Goal: Information Seeking & Learning: Learn about a topic

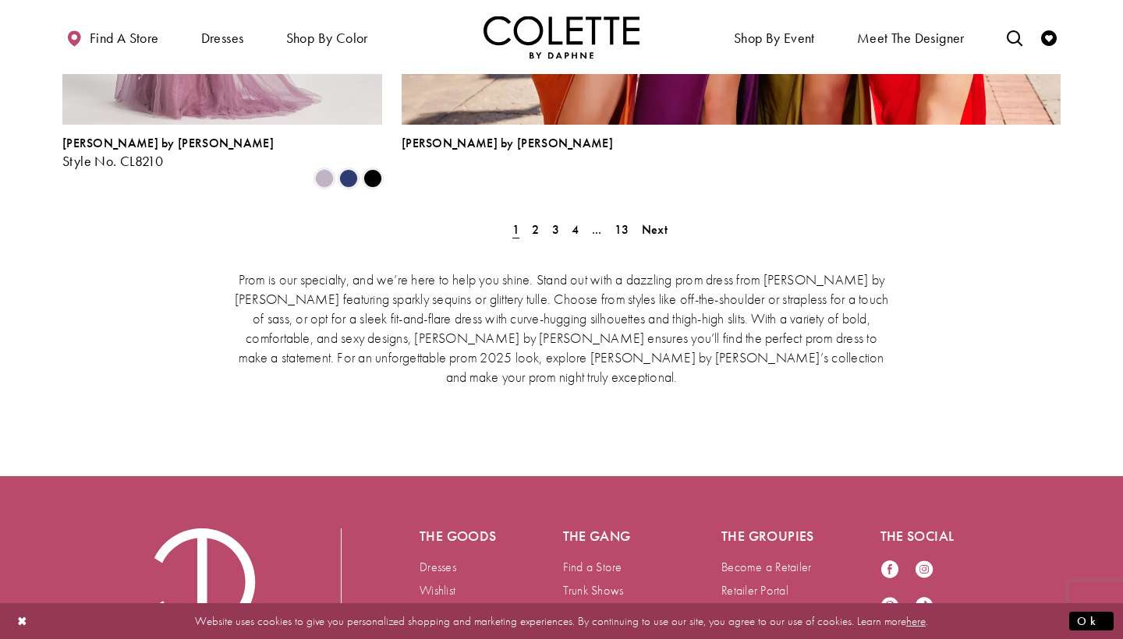
scroll to position [3686, 0]
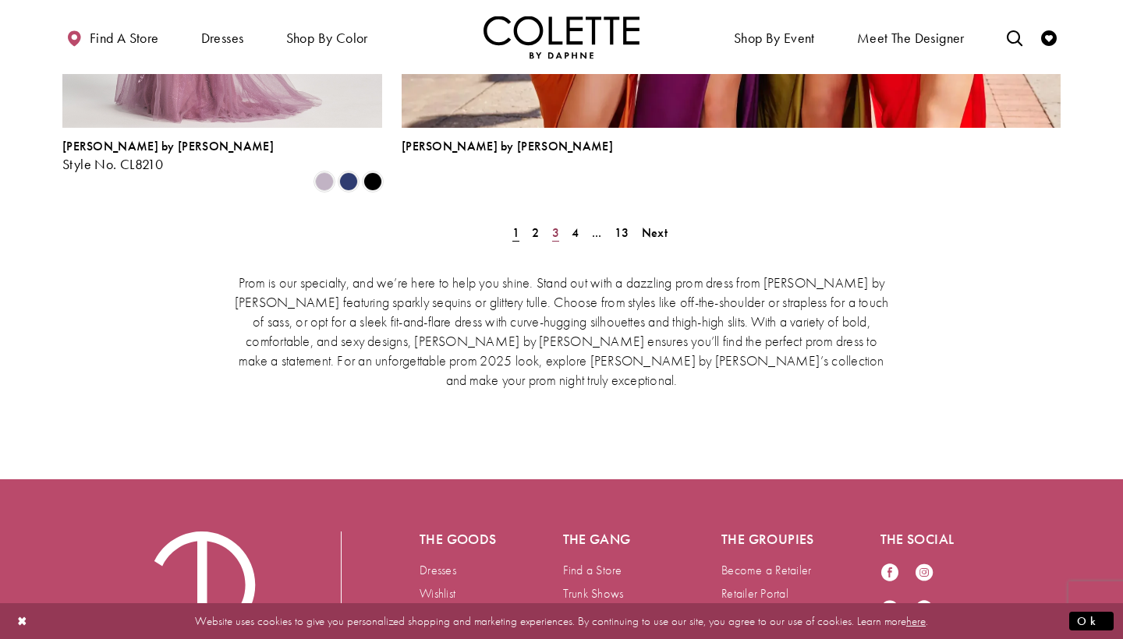
click at [547, 221] on link "3" at bounding box center [555, 232] width 16 height 23
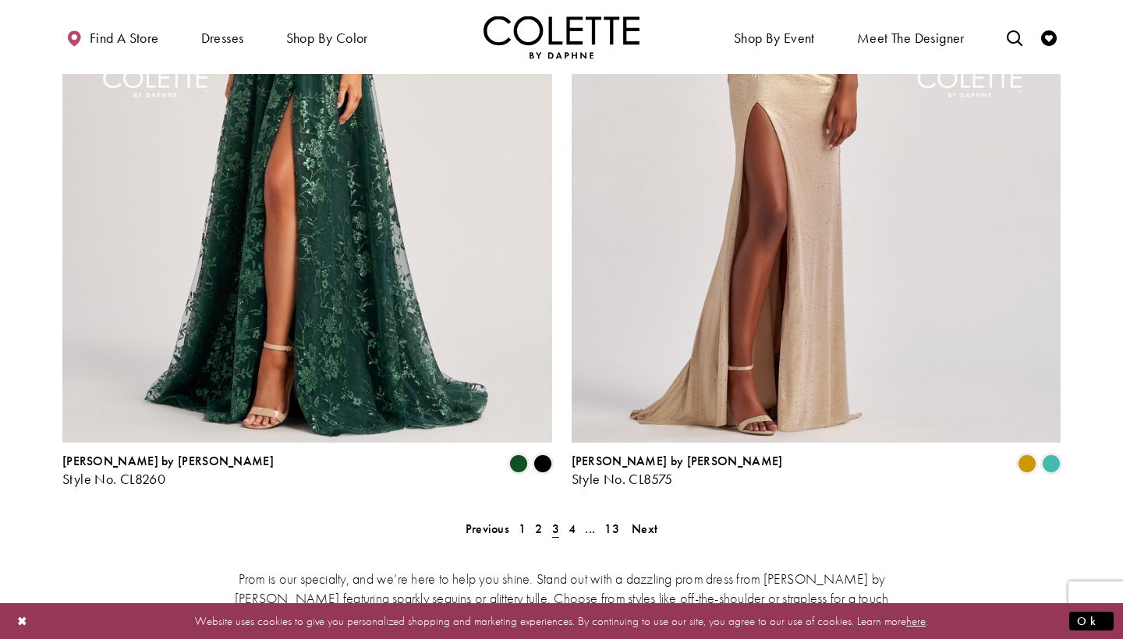
scroll to position [3033, 0]
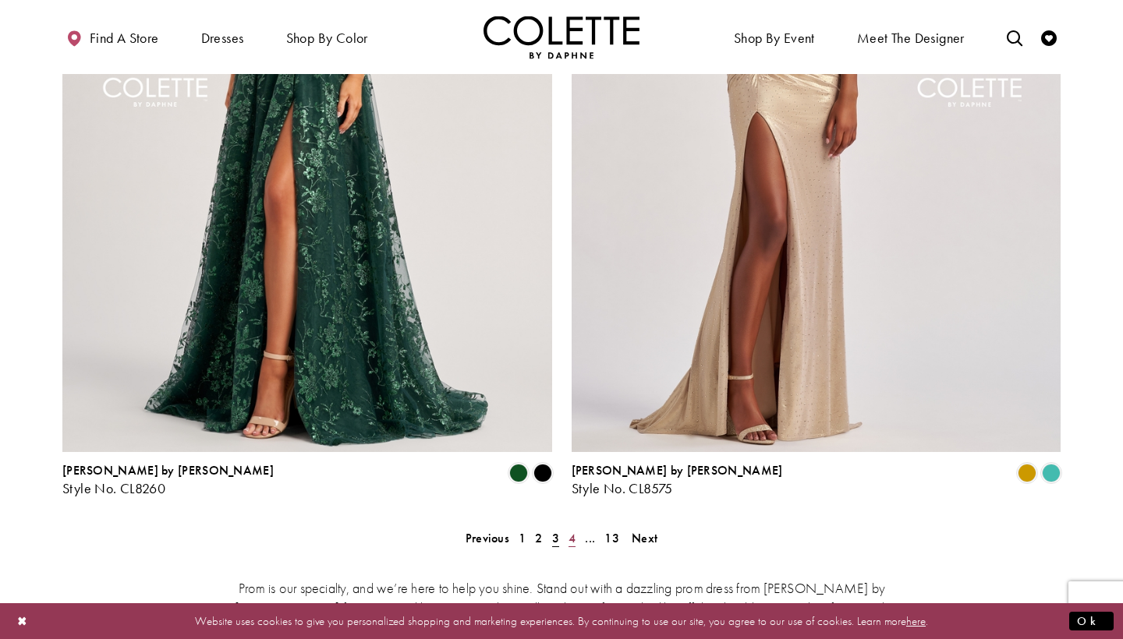
click at [568, 530] on span "4" at bounding box center [571, 538] width 7 height 16
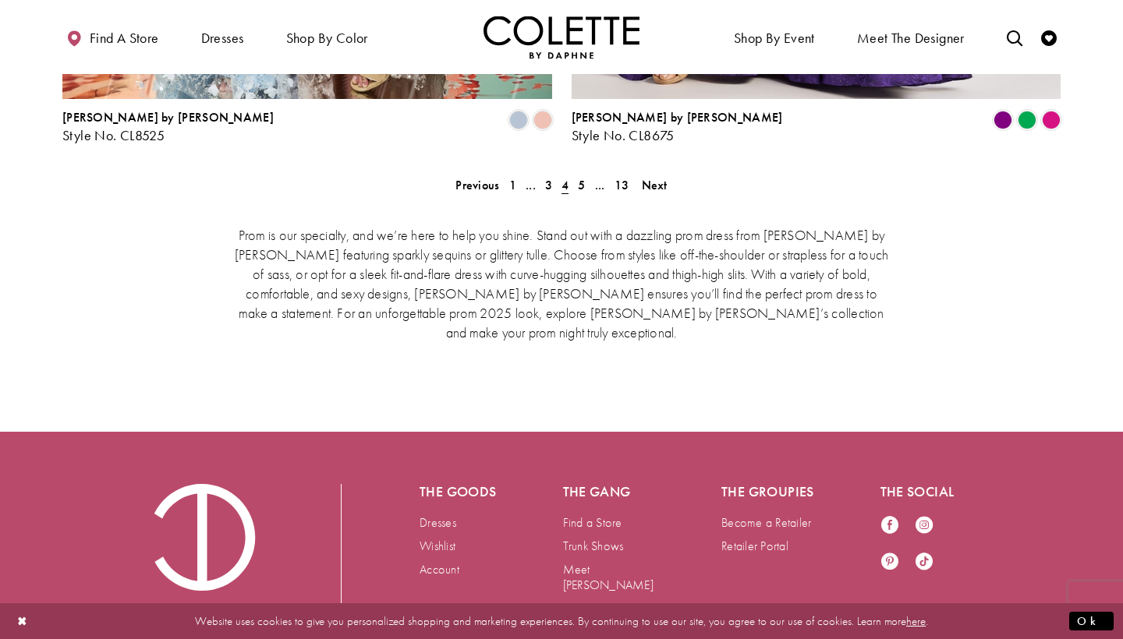
scroll to position [3197, 0]
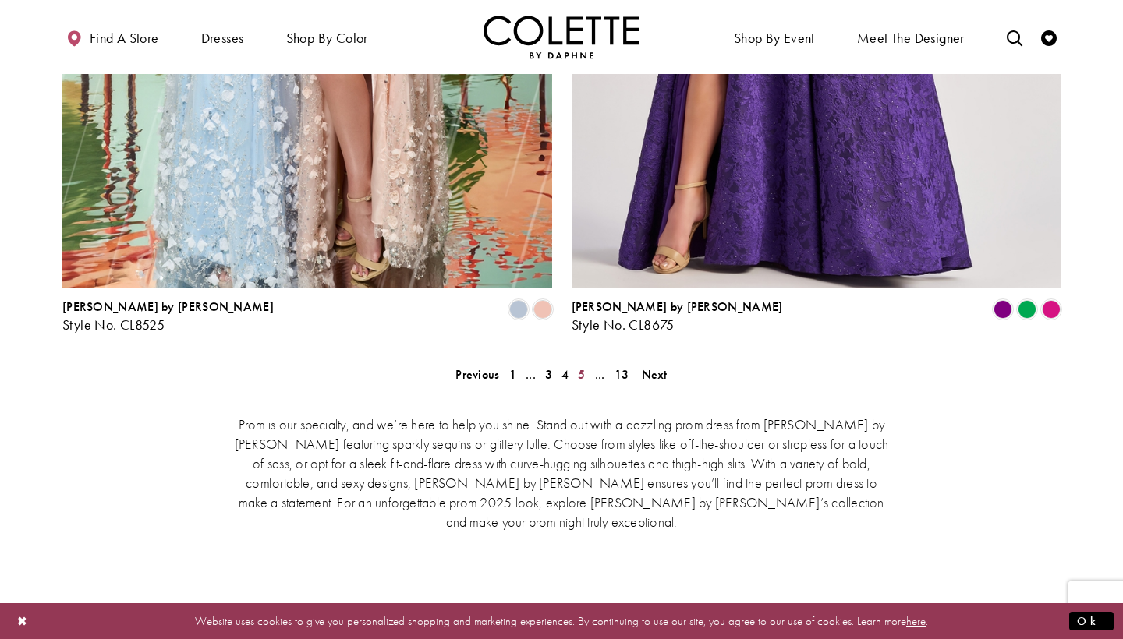
click at [579, 366] on span "5" at bounding box center [581, 374] width 7 height 16
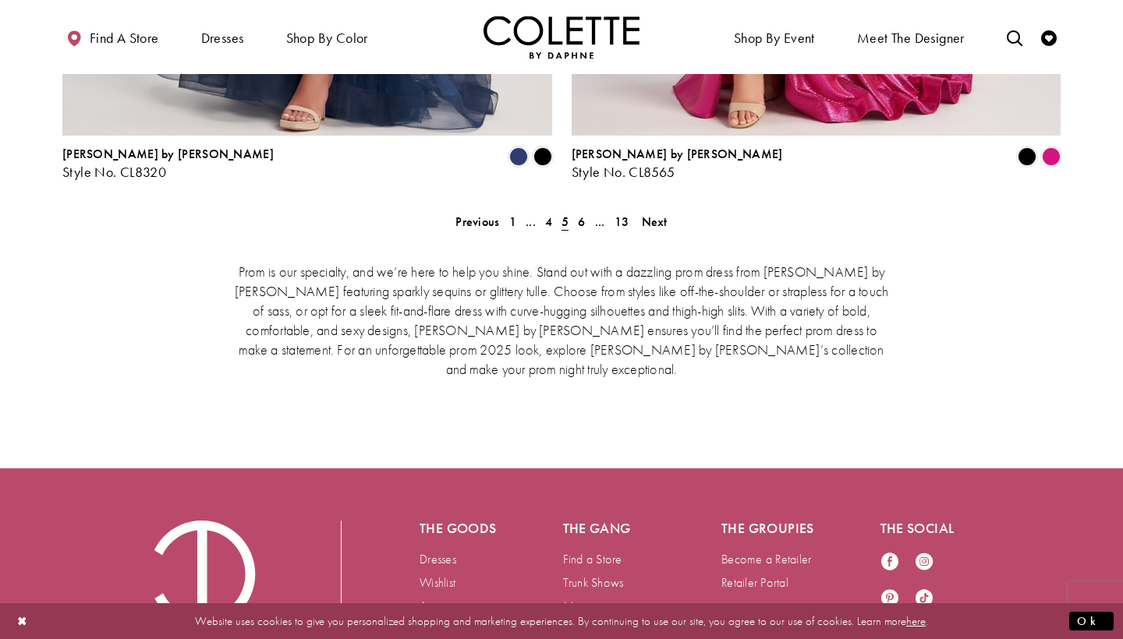
scroll to position [3123, 0]
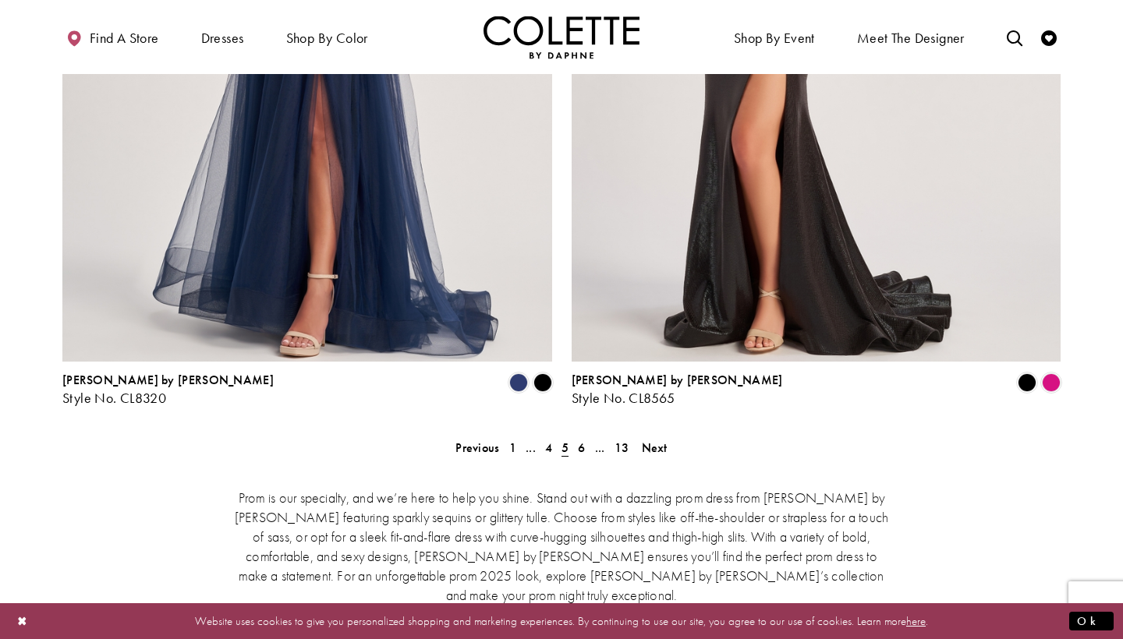
click at [589, 455] on div "Prom is our specialty, and we’re here to help you shine. Stand out with a dazzl…" at bounding box center [561, 546] width 998 height 182
click at [588, 437] on link "6" at bounding box center [581, 448] width 16 height 23
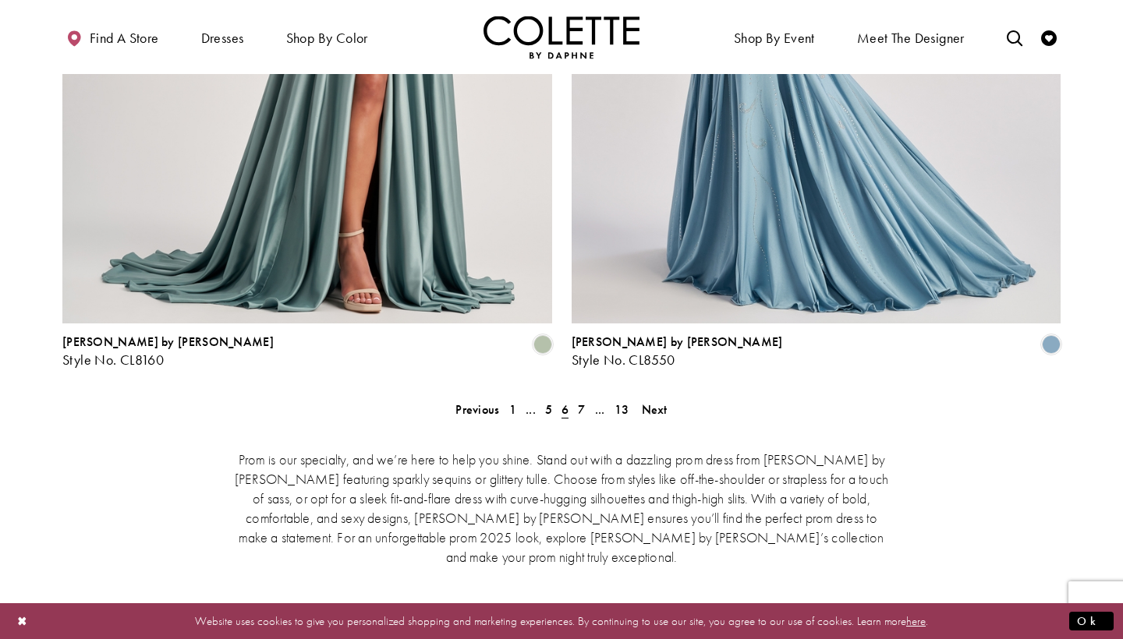
scroll to position [3170, 0]
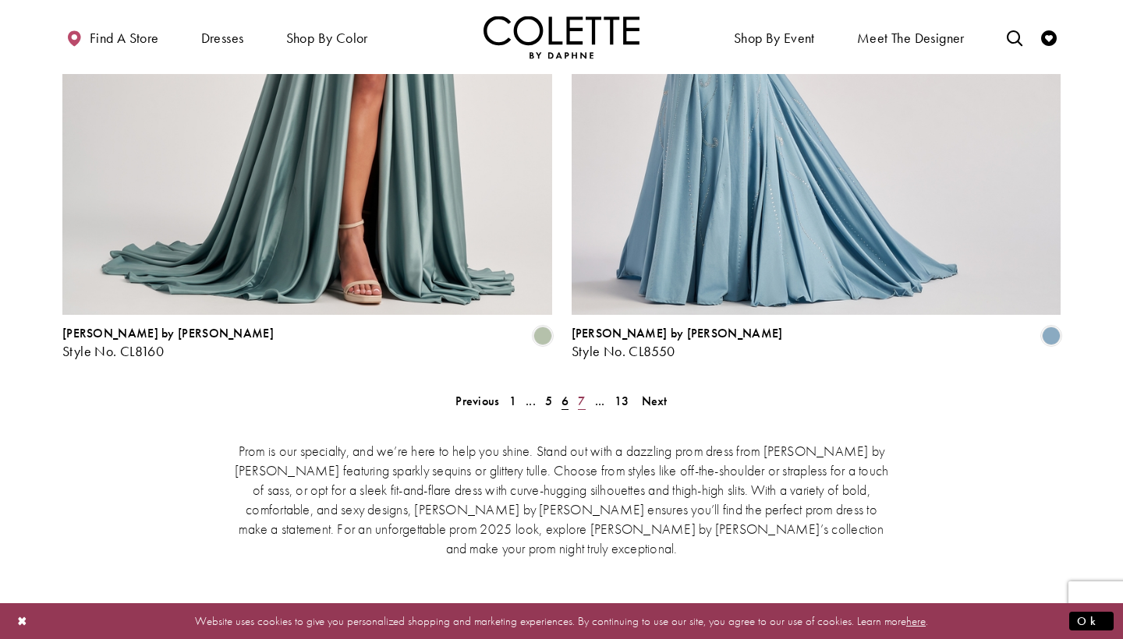
click at [585, 393] on span "7" at bounding box center [581, 401] width 7 height 16
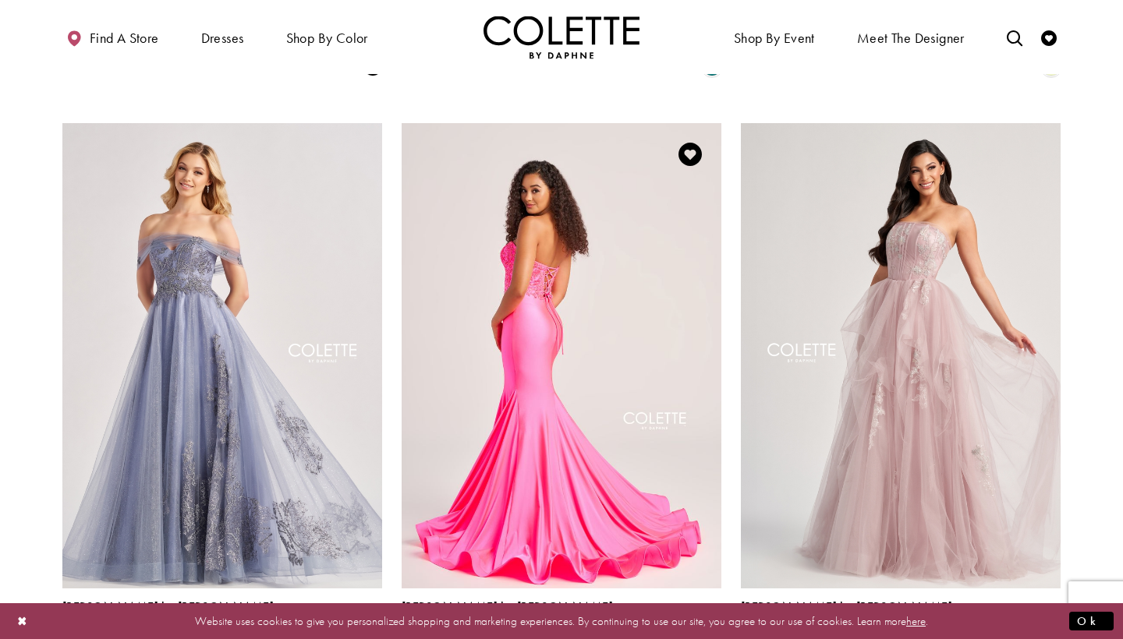
scroll to position [2063, 0]
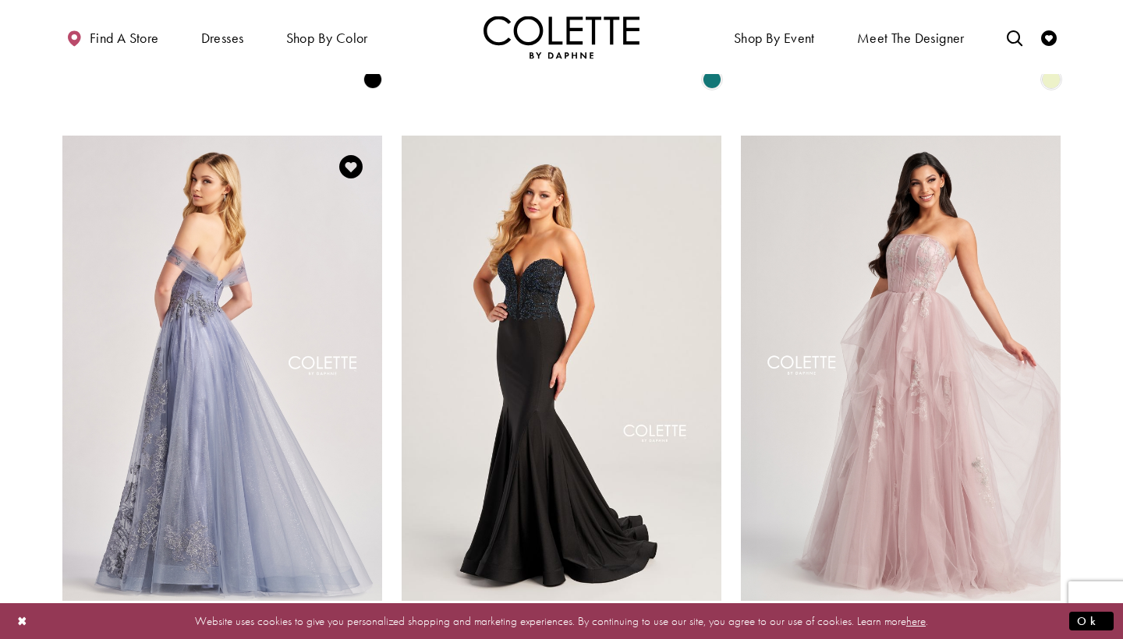
click at [212, 250] on img "Visit Colette by Daphne Style No. CL8640 Page" at bounding box center [222, 368] width 320 height 465
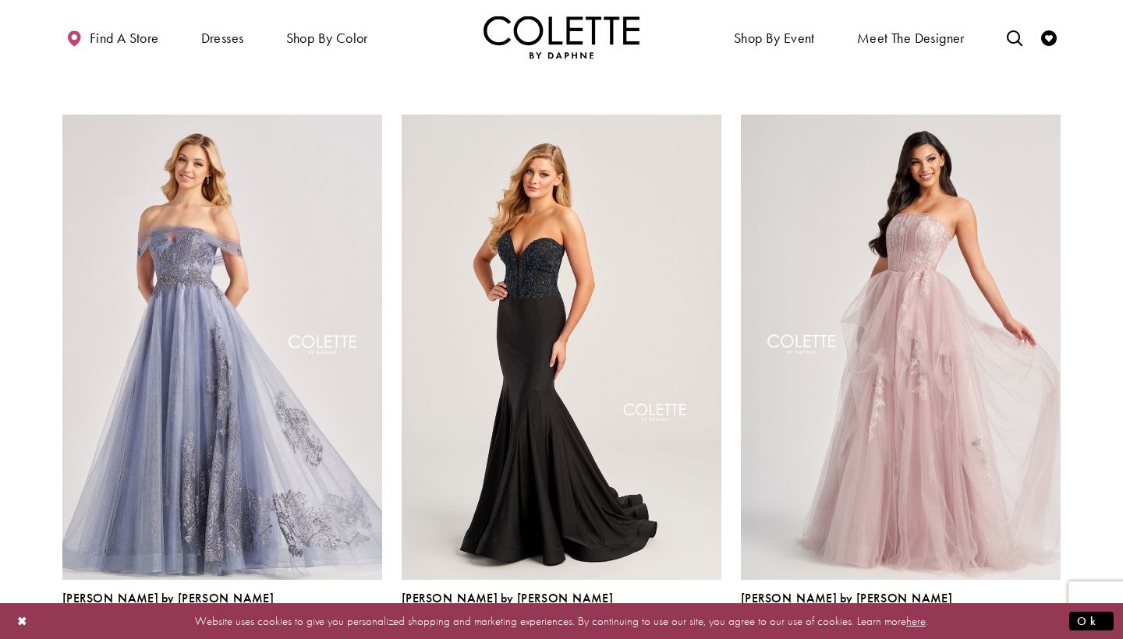
scroll to position [2068, 0]
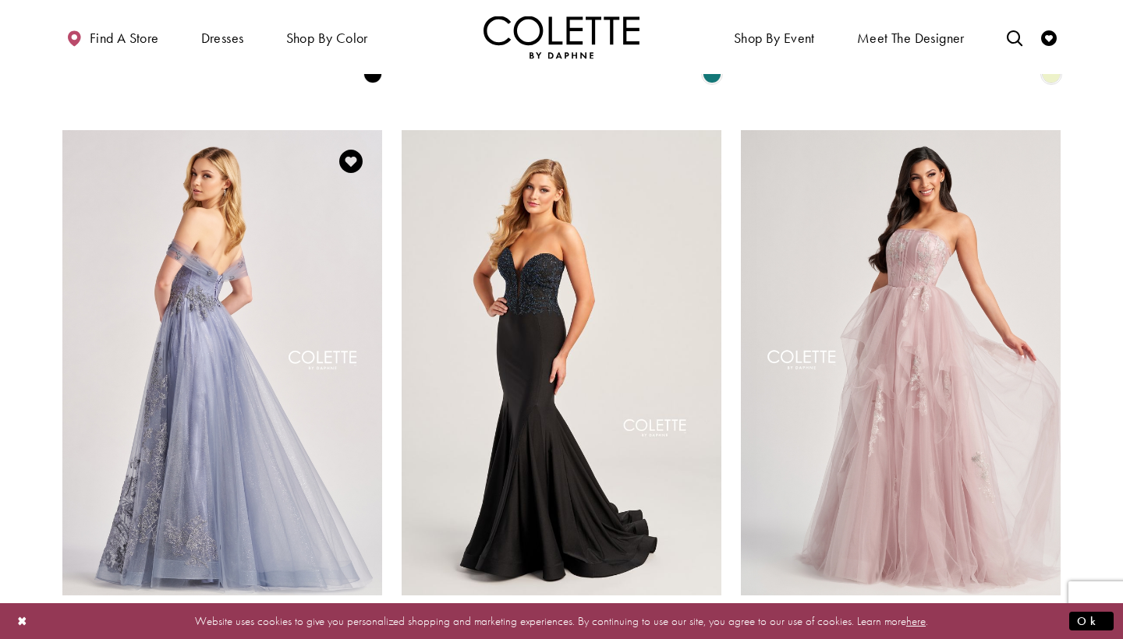
click at [217, 313] on img "Visit Colette by Daphne Style No. CL8640 Page" at bounding box center [222, 362] width 320 height 465
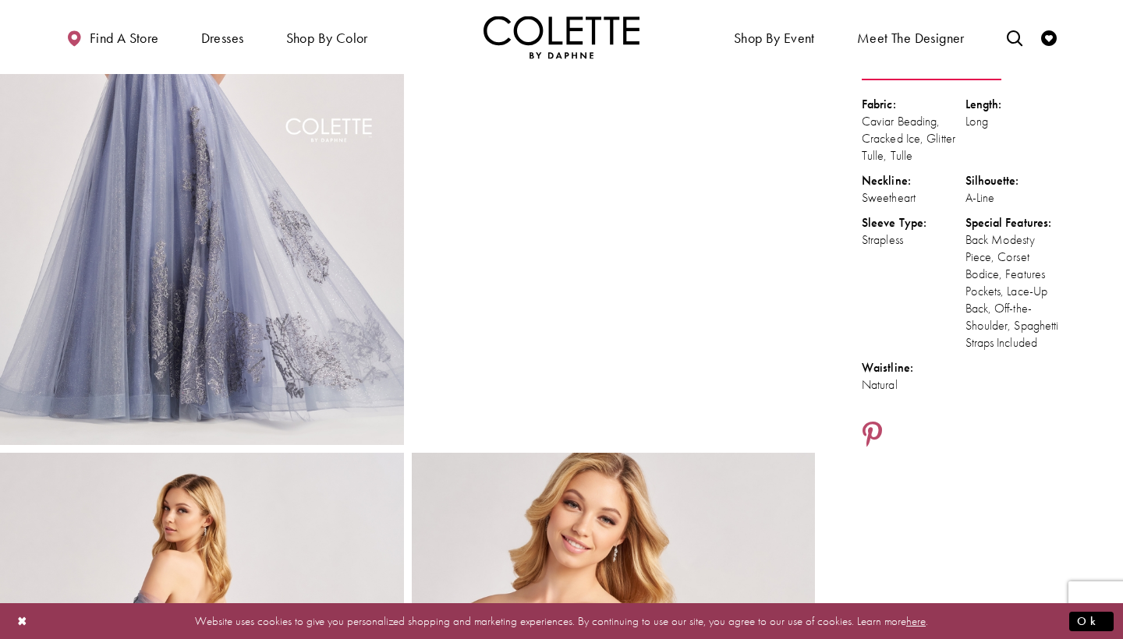
scroll to position [249, 0]
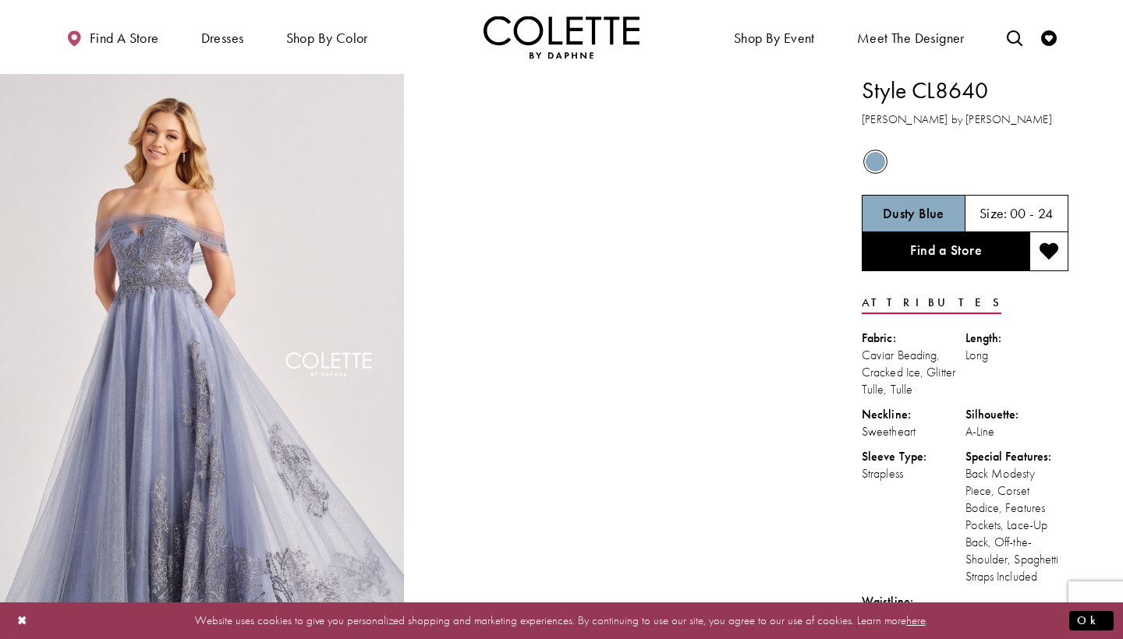
scroll to position [0, 0]
click at [965, 251] on link "Find a Store" at bounding box center [946, 251] width 168 height 39
click at [928, 255] on link "Find a Store" at bounding box center [946, 251] width 168 height 39
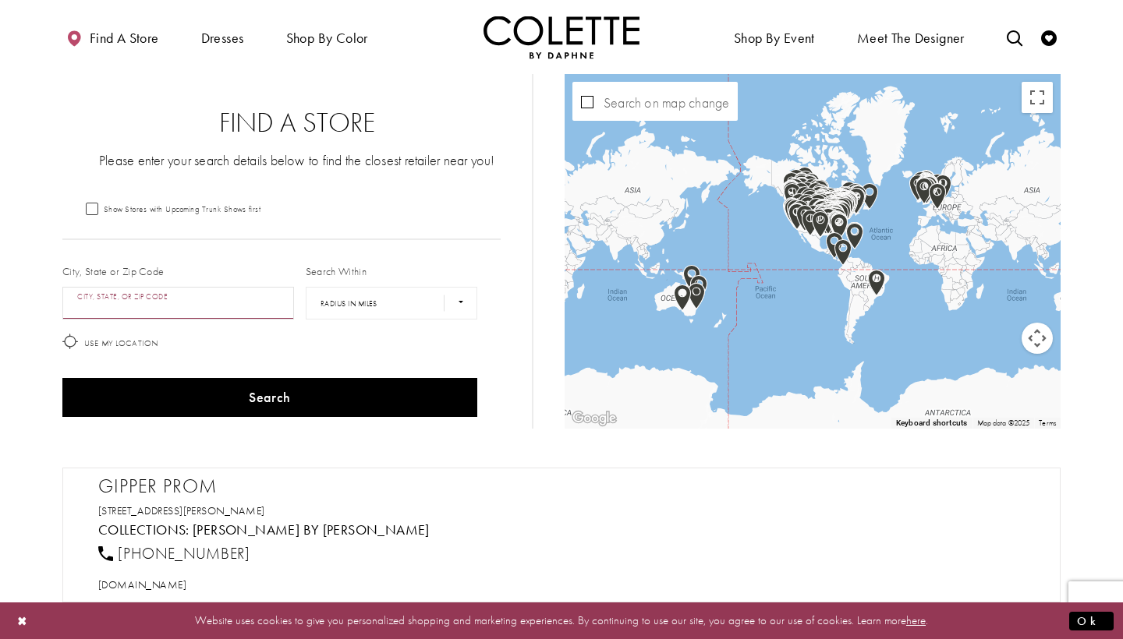
click at [156, 310] on input "City, State, or ZIP Code" at bounding box center [178, 303] width 232 height 33
click at [232, 353] on div "Burnaby, BC V5H 4P3, Canada" at bounding box center [186, 350] width 246 height 59
type input "**********"
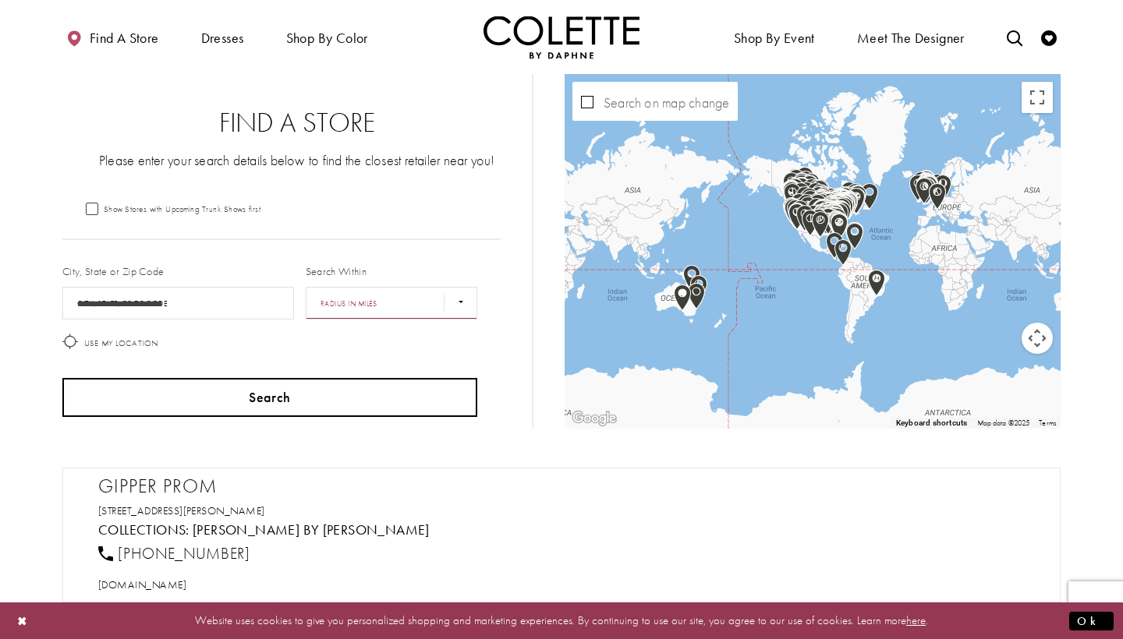
click at [176, 391] on button "Search" at bounding box center [269, 397] width 415 height 39
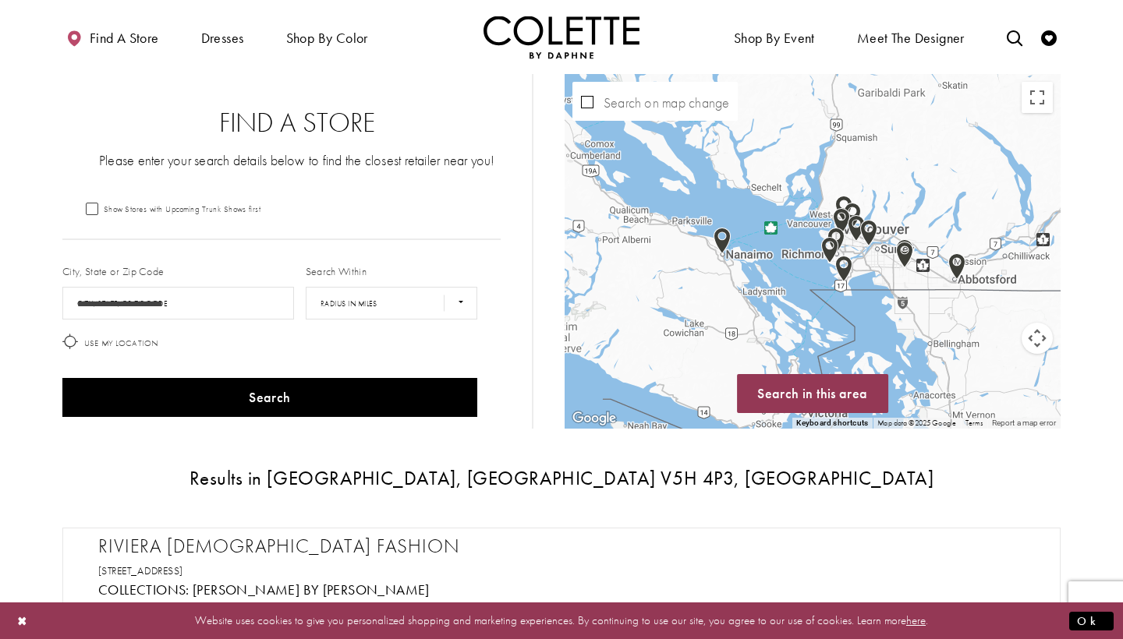
drag, startPoint x: 777, startPoint y: 340, endPoint x: 855, endPoint y: 177, distance: 180.6
click at [855, 177] on div "Map with store locations" at bounding box center [812, 251] width 496 height 355
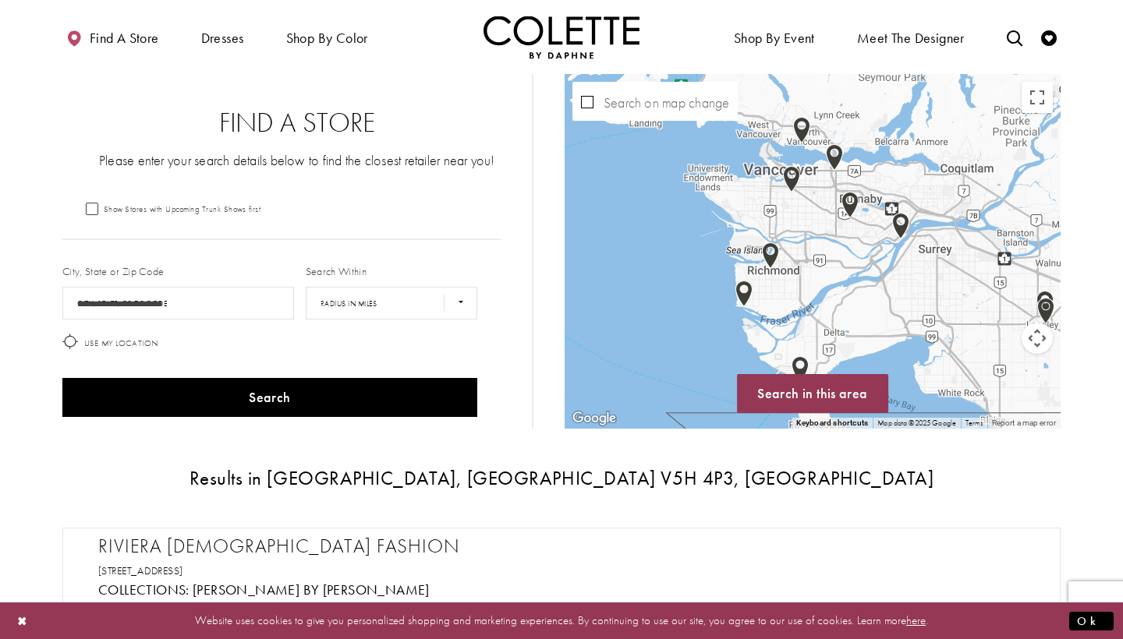
drag, startPoint x: 915, startPoint y: 181, endPoint x: 844, endPoint y: 276, distance: 118.7
click at [844, 276] on div "Map with store locations" at bounding box center [812, 251] width 496 height 355
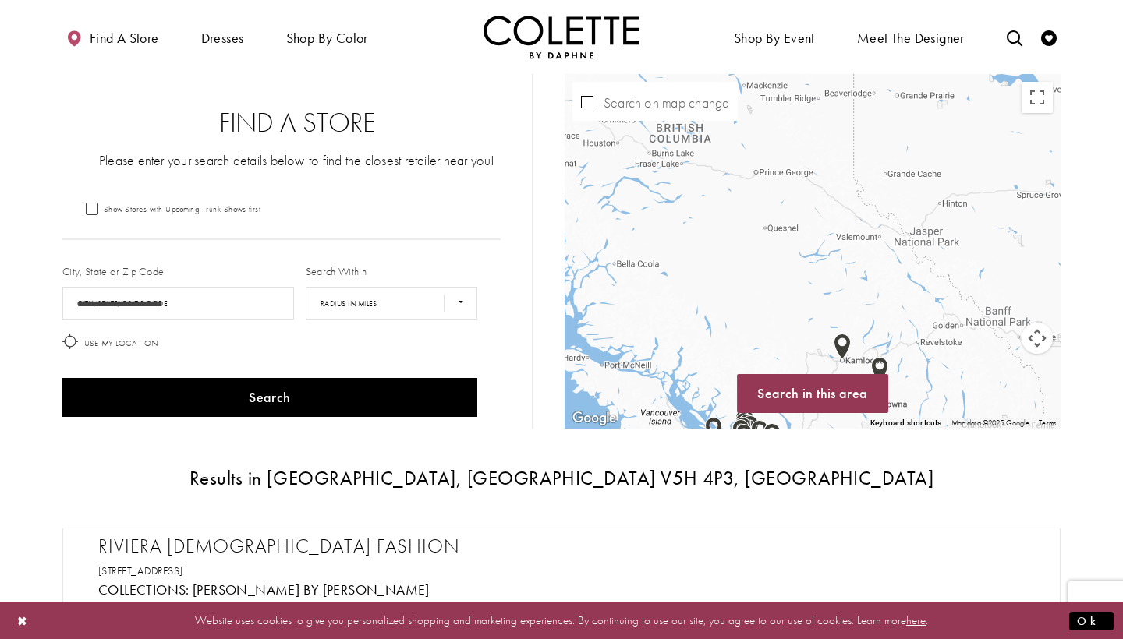
drag, startPoint x: 842, startPoint y: 149, endPoint x: 826, endPoint y: 349, distance: 201.0
click at [826, 349] on div "Map with store locations" at bounding box center [812, 251] width 496 height 355
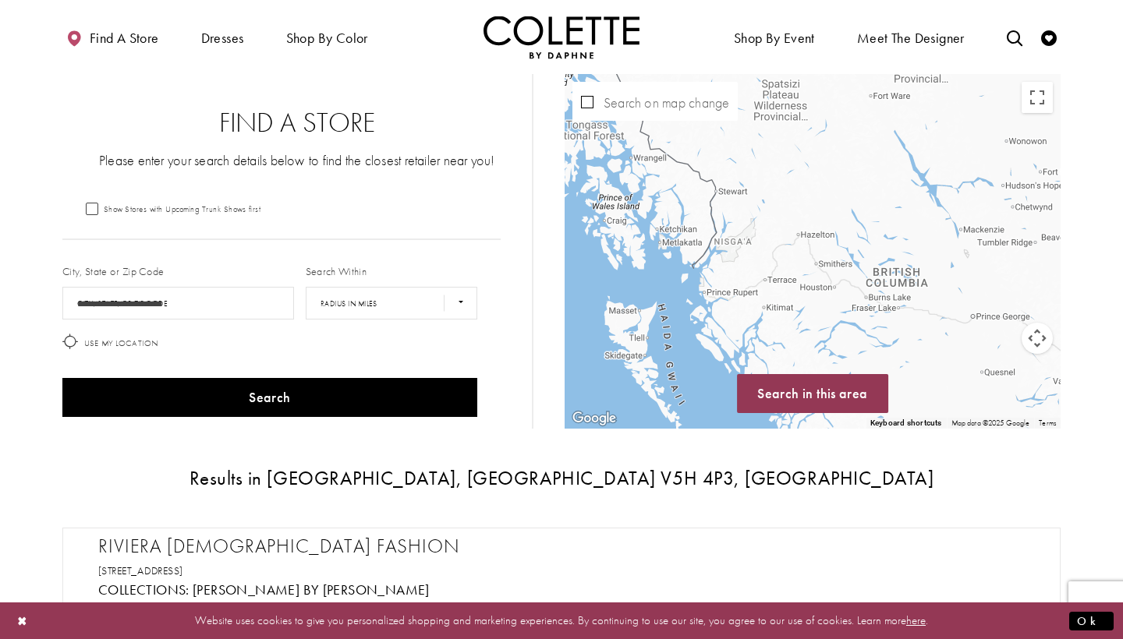
drag, startPoint x: 788, startPoint y: 159, endPoint x: 1011, endPoint y: 302, distance: 264.7
click at [1011, 302] on div "Map with store locations" at bounding box center [812, 251] width 496 height 355
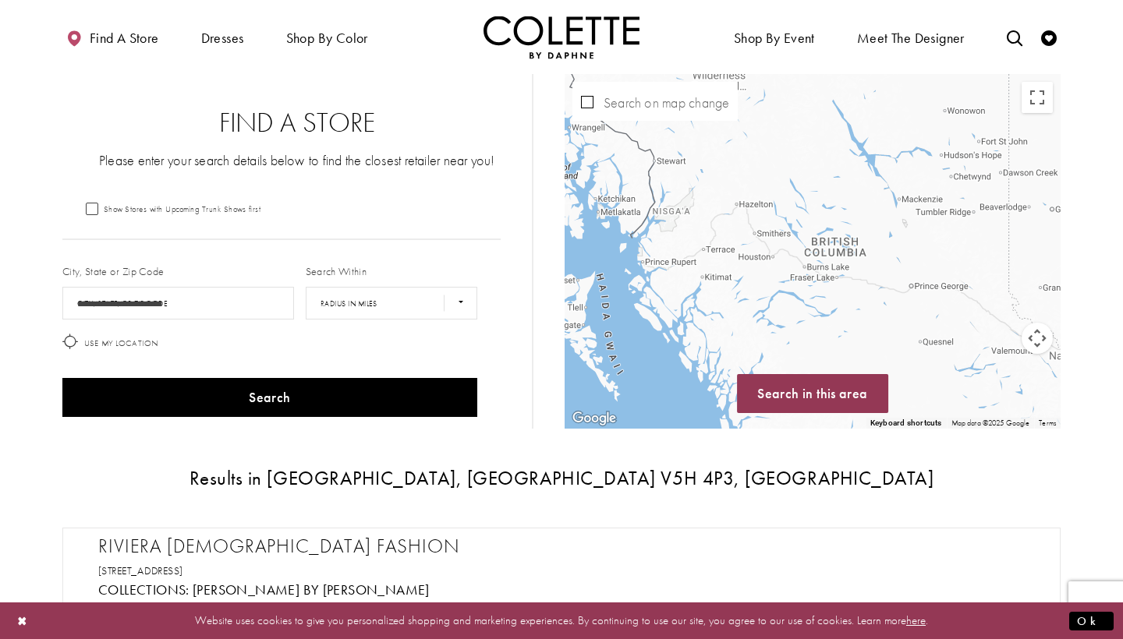
drag, startPoint x: 1010, startPoint y: 302, endPoint x: 742, endPoint y: 75, distance: 350.7
click at [742, 75] on div "Map with store locations" at bounding box center [812, 251] width 496 height 355
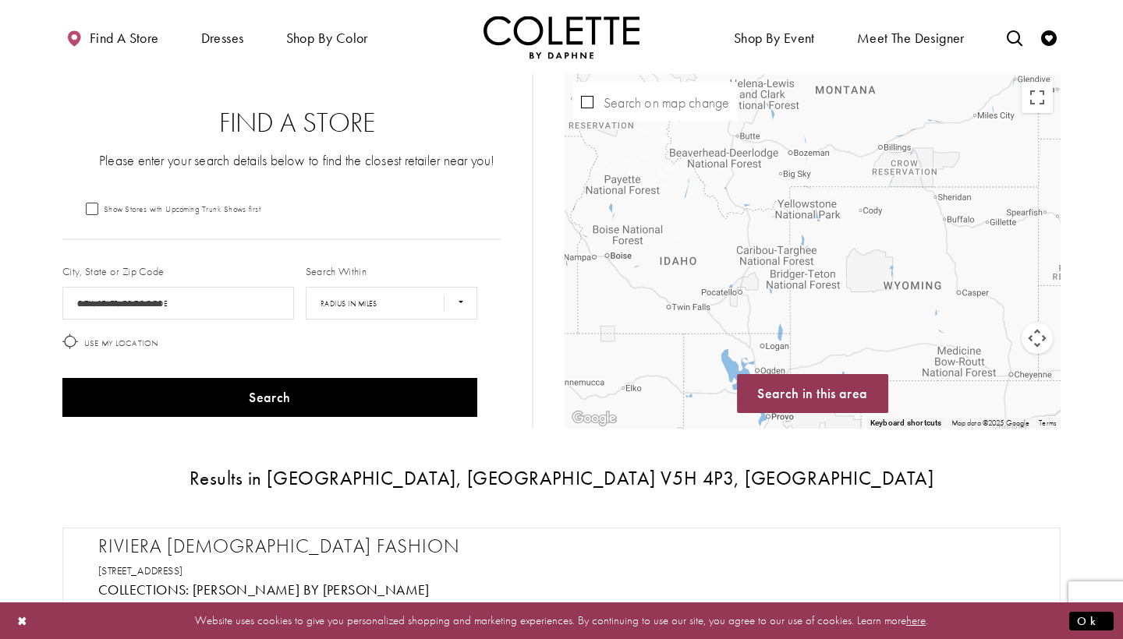
drag, startPoint x: 785, startPoint y: 161, endPoint x: 1027, endPoint y: 161, distance: 241.7
click at [1024, 161] on div "Map with store locations" at bounding box center [812, 251] width 496 height 355
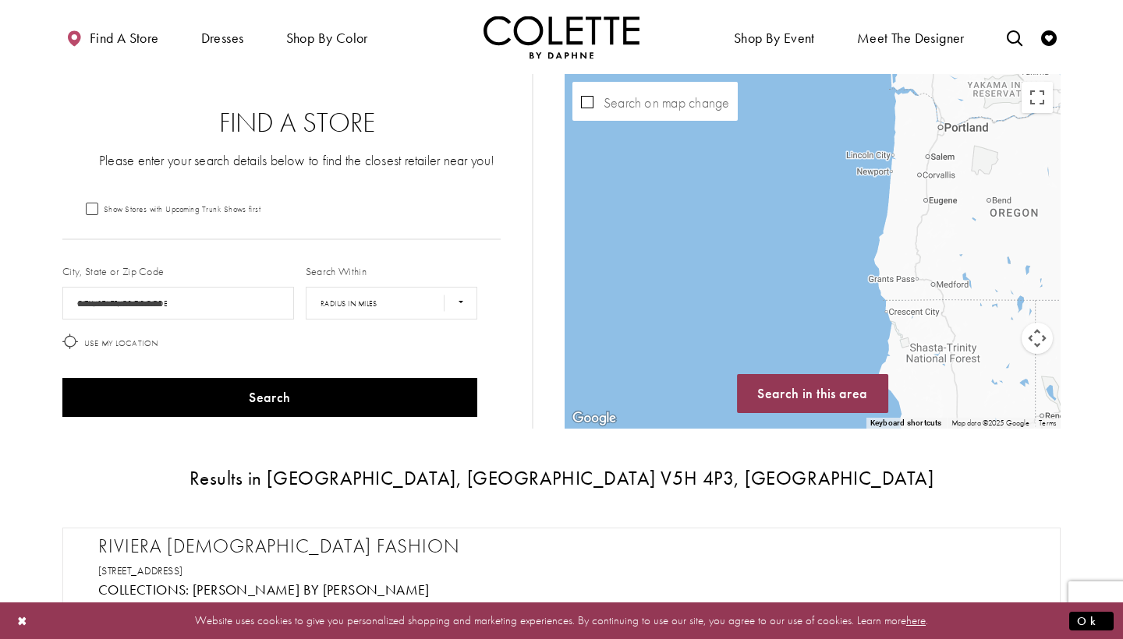
drag, startPoint x: 964, startPoint y: 196, endPoint x: 723, endPoint y: 128, distance: 250.5
click at [723, 128] on div "Map with store locations" at bounding box center [812, 251] width 496 height 355
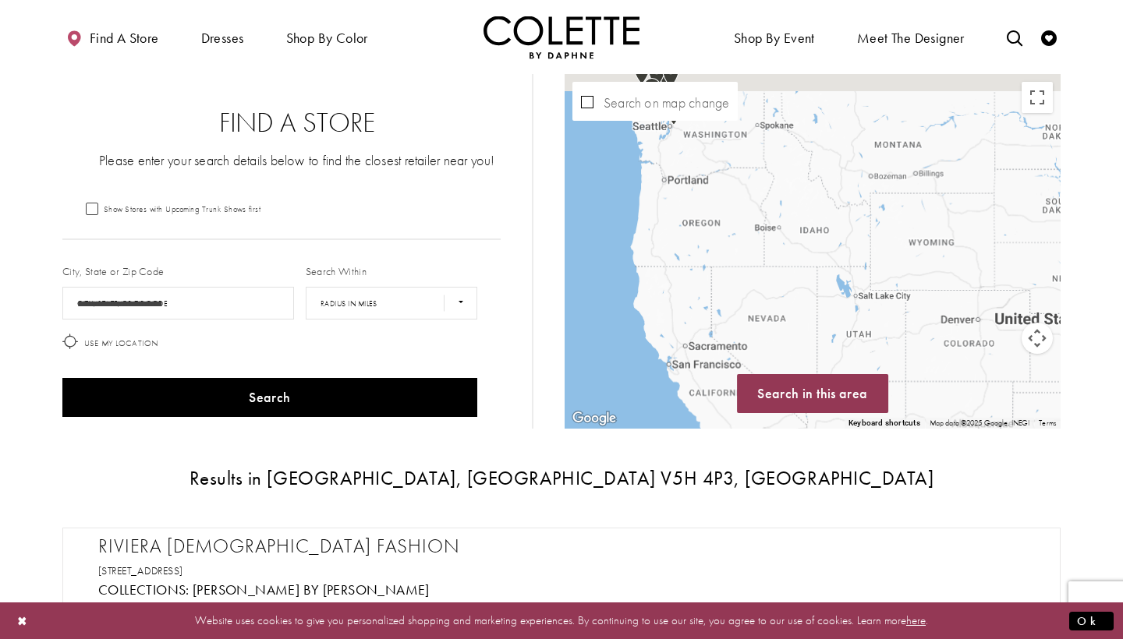
drag, startPoint x: 852, startPoint y: 169, endPoint x: 877, endPoint y: 370, distance: 201.9
click at [877, 368] on div "Map with store locations" at bounding box center [812, 251] width 496 height 355
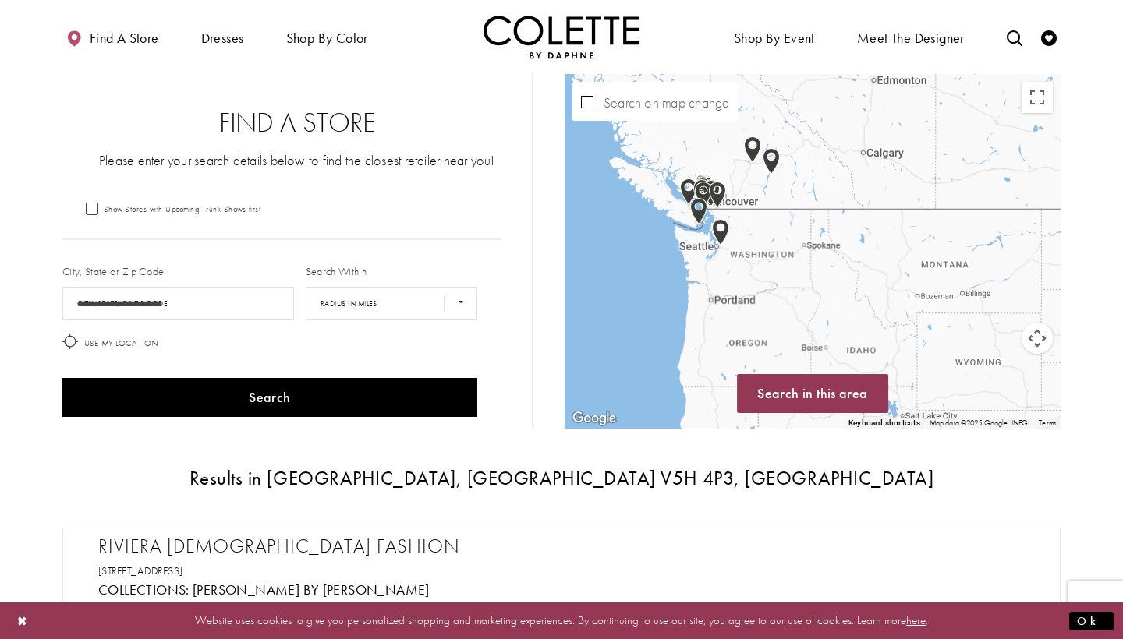
drag, startPoint x: 862, startPoint y: 169, endPoint x: 909, endPoint y: 189, distance: 50.7
click at [908, 189] on div "Map with store locations" at bounding box center [812, 251] width 496 height 355
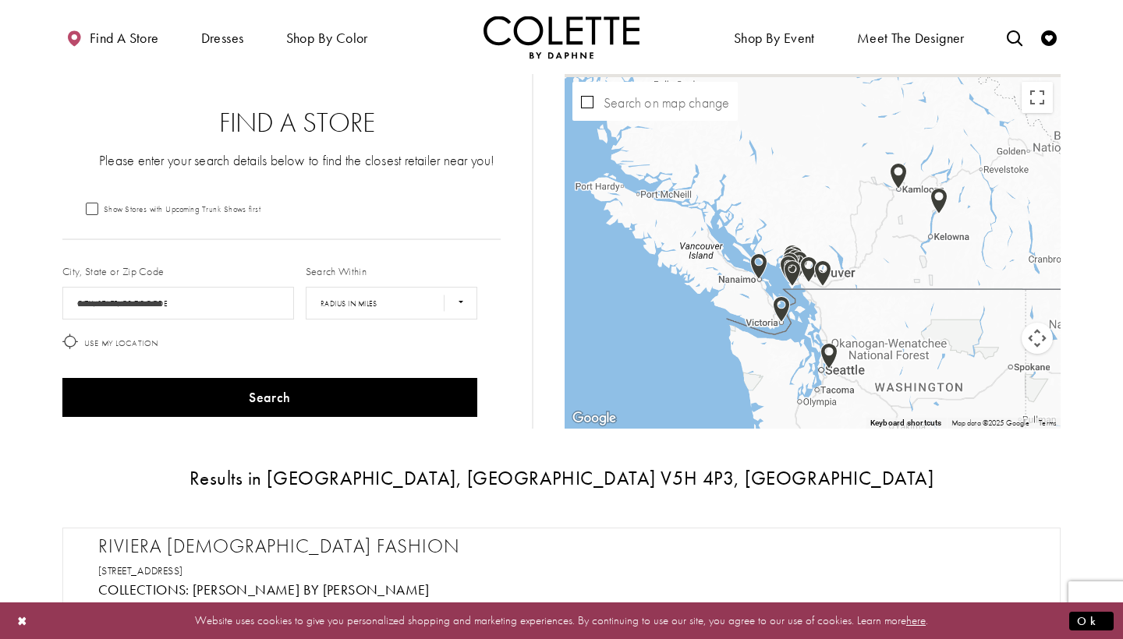
drag, startPoint x: 895, startPoint y: 267, endPoint x: 929, endPoint y: 298, distance: 45.3
click at [929, 298] on div "Map with store locations" at bounding box center [812, 251] width 496 height 355
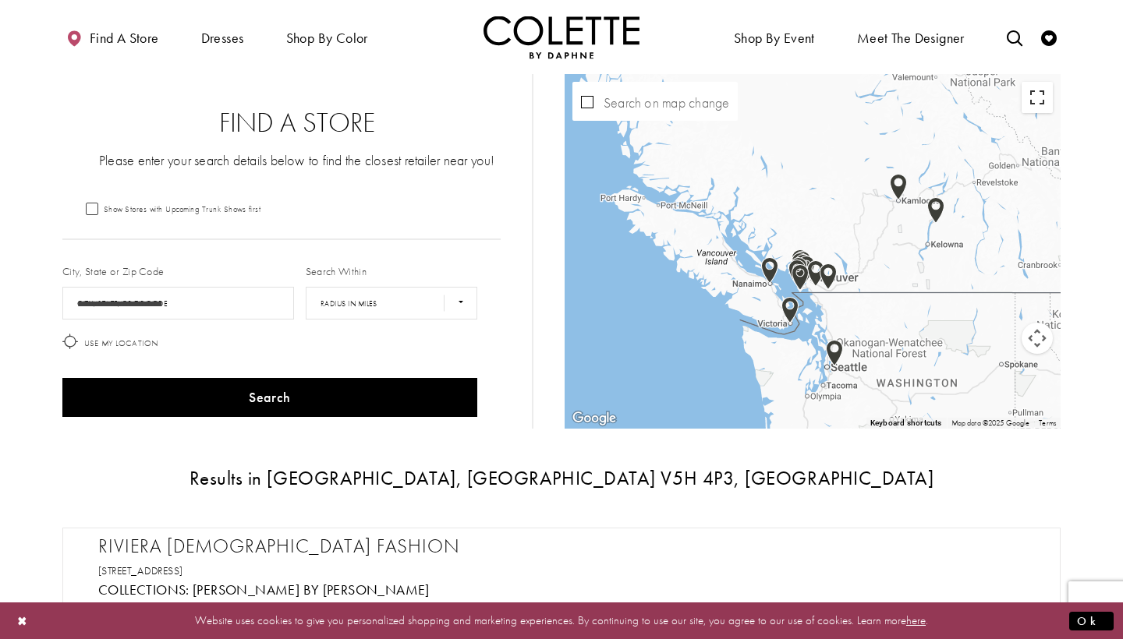
click at [1035, 92] on button "Toggle fullscreen view" at bounding box center [1036, 97] width 31 height 31
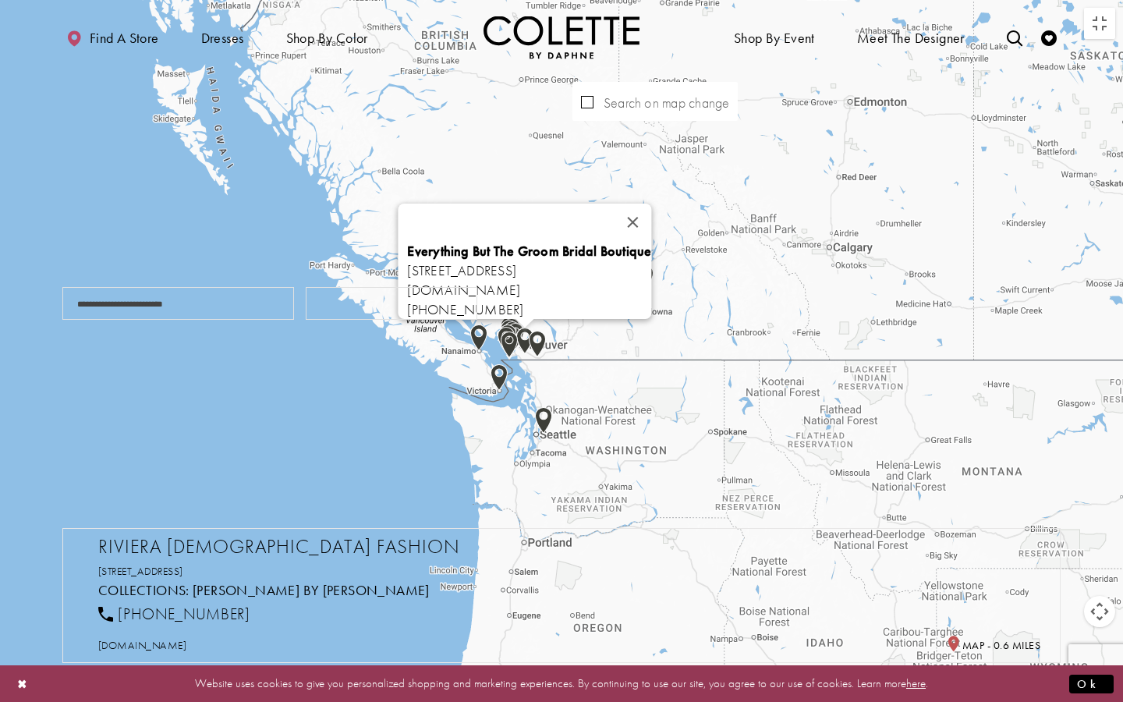
click at [526, 334] on img "Map with store locations" at bounding box center [524, 340] width 17 height 27
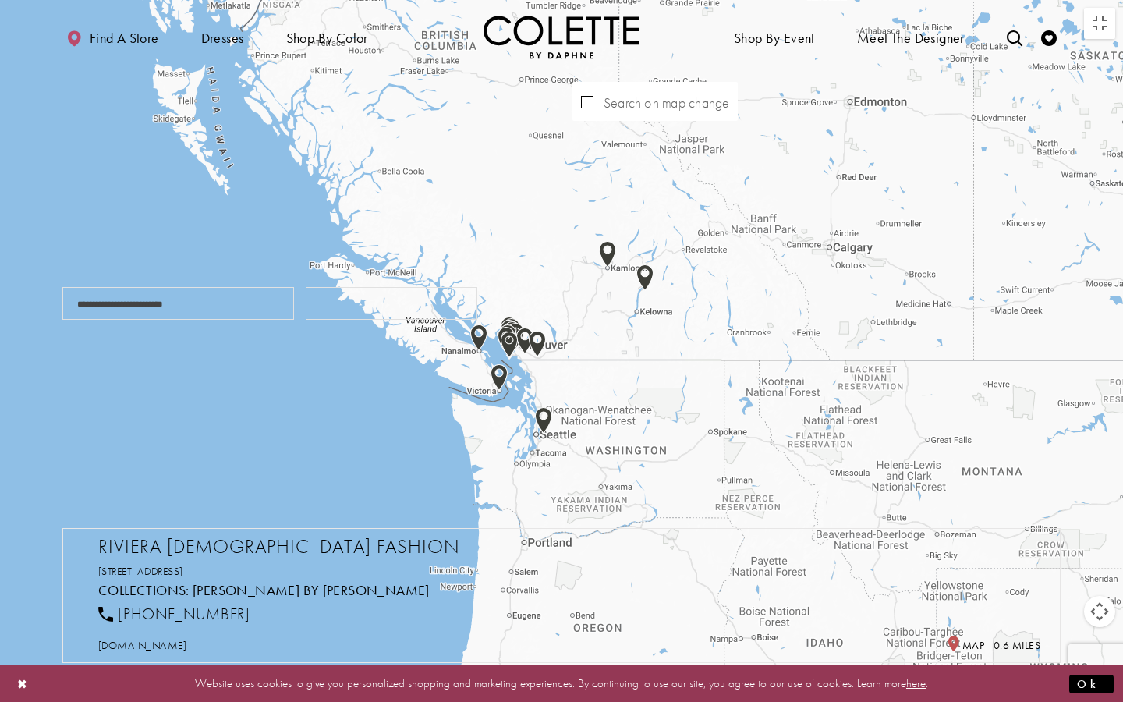
click at [515, 325] on img "Map with store locations" at bounding box center [507, 337] width 17 height 27
click at [542, 339] on img "Map with store locations" at bounding box center [537, 344] width 17 height 27
click at [1101, 36] on button "Toggle fullscreen view" at bounding box center [1099, 23] width 31 height 31
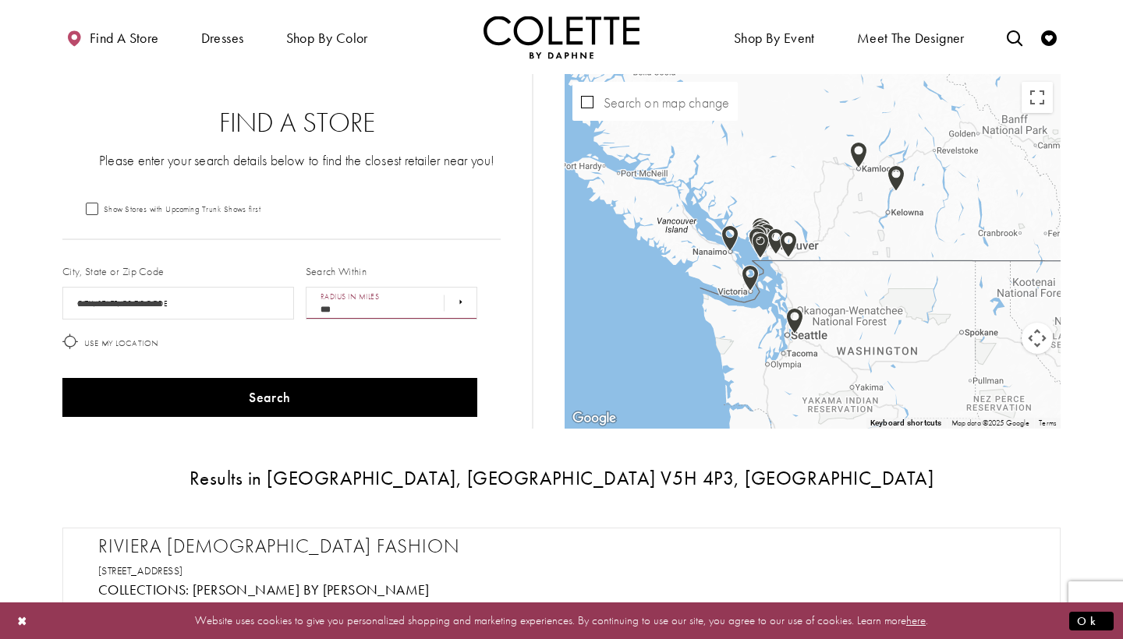
select select "*****"
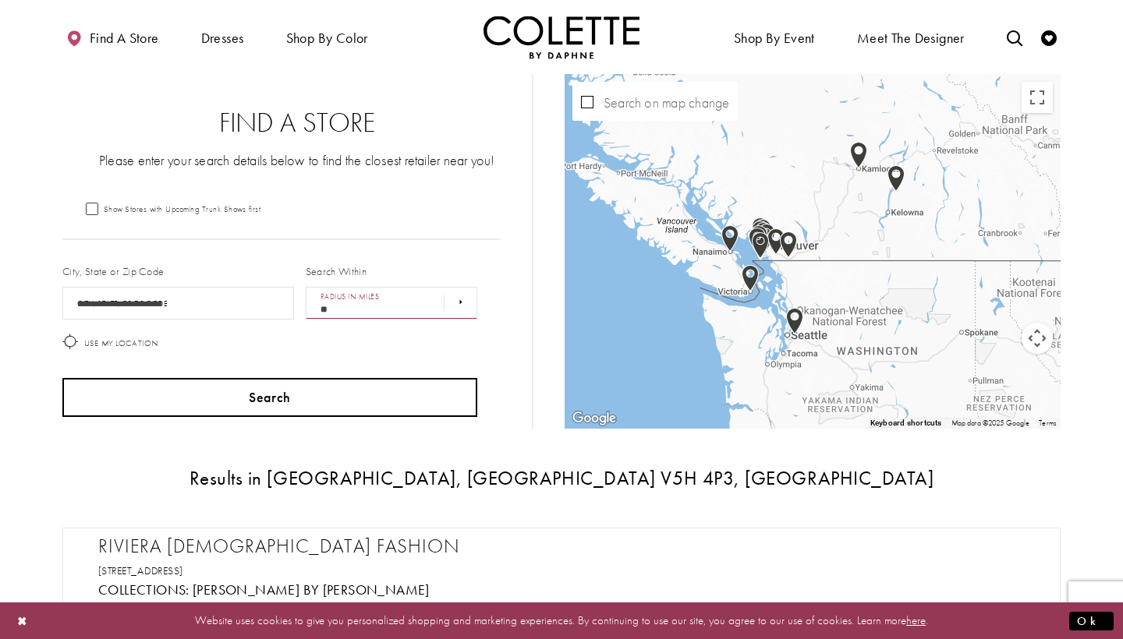
click at [339, 392] on button "Search" at bounding box center [269, 397] width 415 height 39
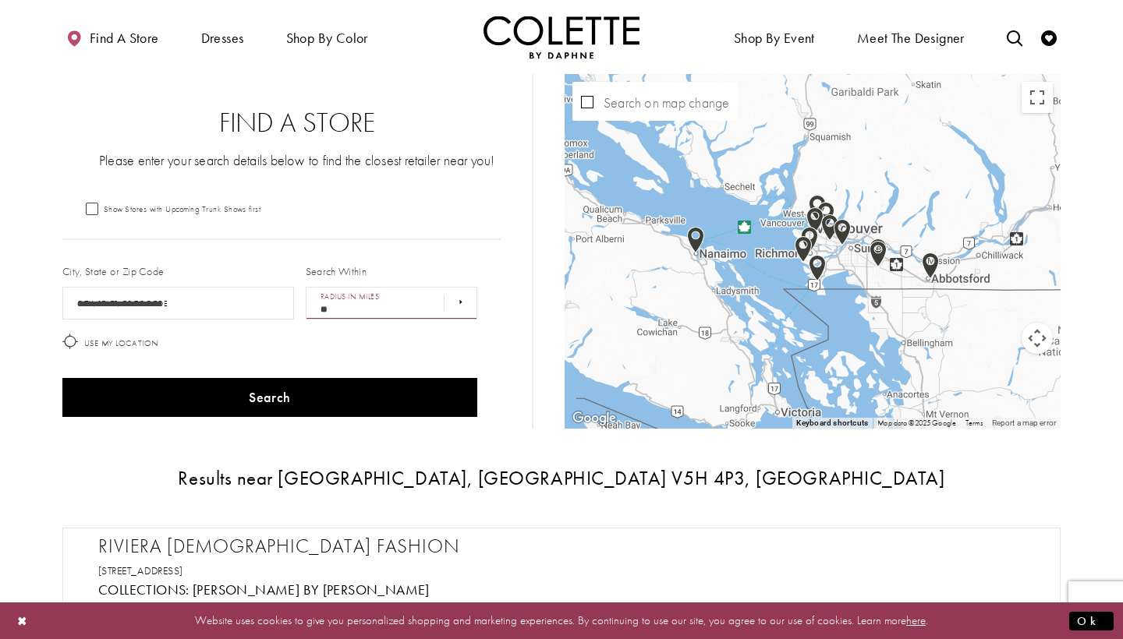
click at [830, 230] on img "Map with store locations" at bounding box center [829, 227] width 17 height 27
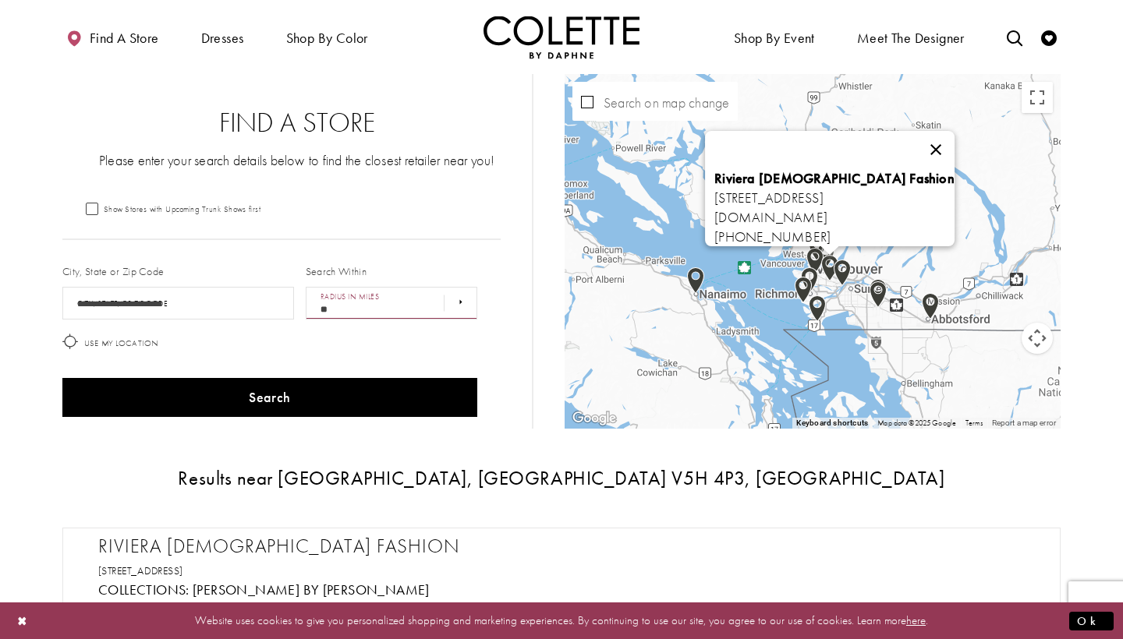
click at [954, 144] on button "Close" at bounding box center [935, 149] width 37 height 37
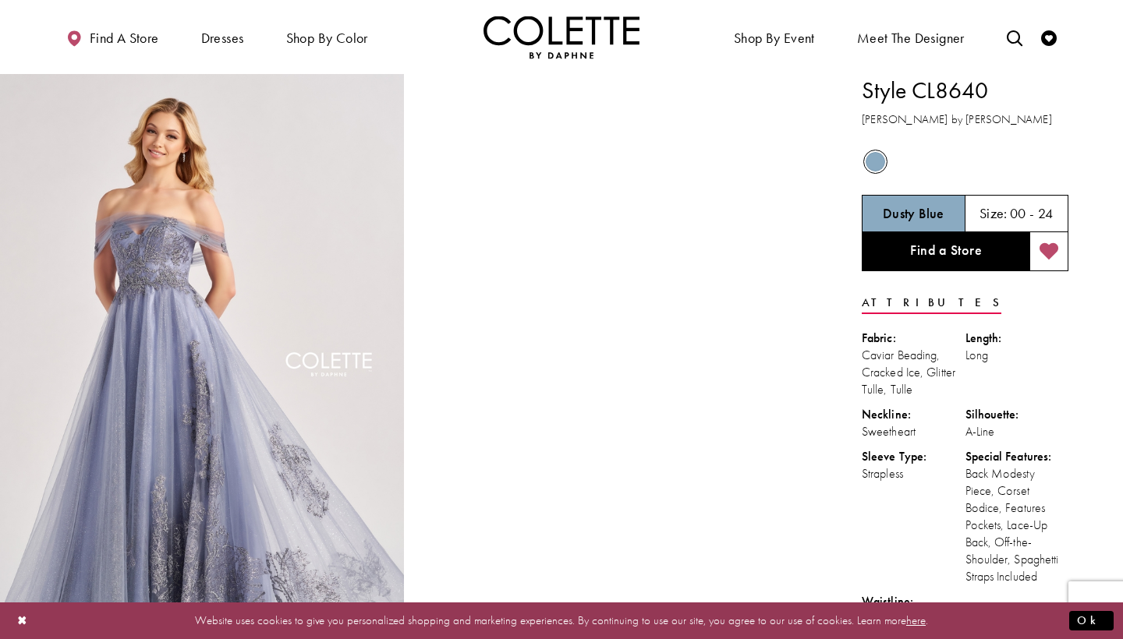
click at [1056, 254] on icon "Add to wishlist" at bounding box center [1048, 251] width 19 height 19
drag, startPoint x: 971, startPoint y: 122, endPoint x: 862, endPoint y: 87, distance: 114.7
click at [862, 87] on div "Style CL8640 [PERSON_NAME] by [PERSON_NAME]" at bounding box center [965, 101] width 207 height 55
copy div "Style CL8640 [PERSON_NAME] by [PERSON_NAME]"
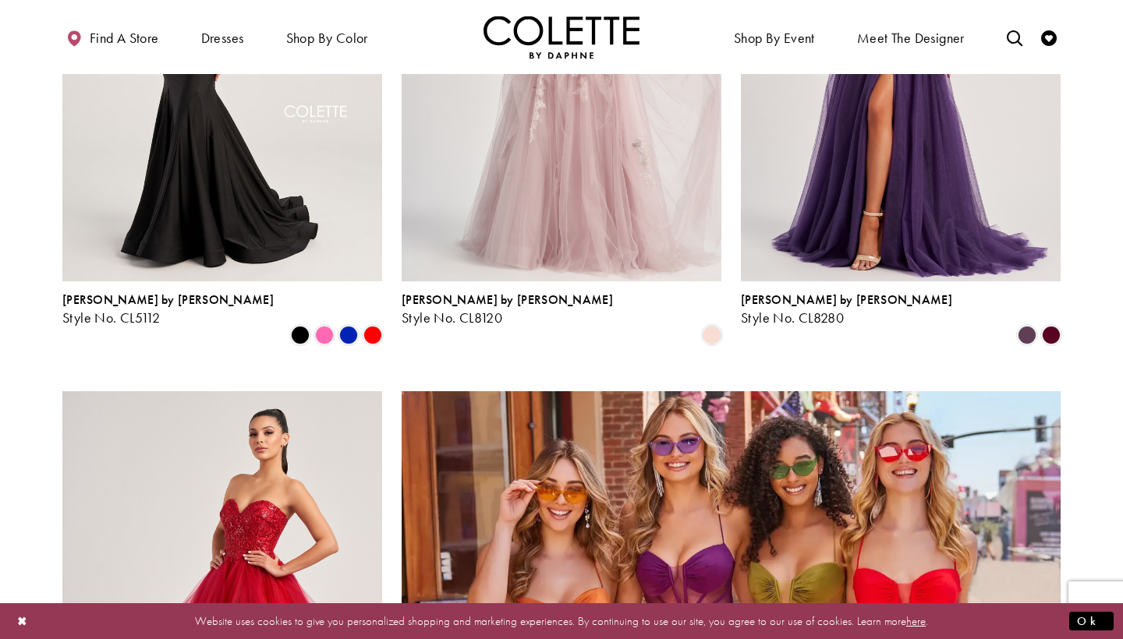
scroll to position [3286, 0]
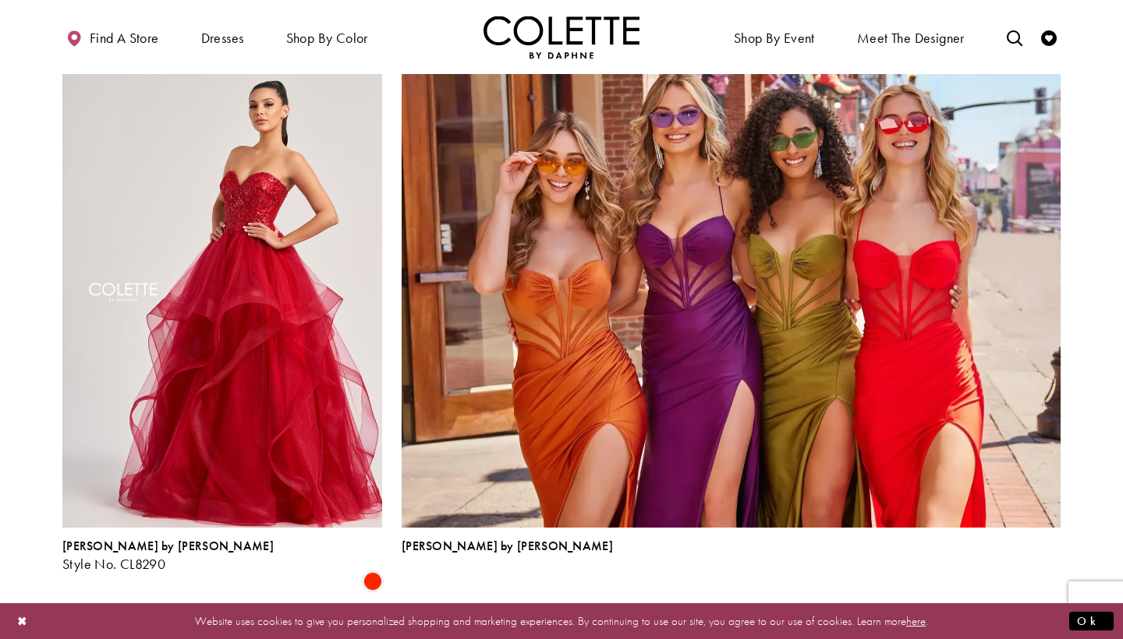
click at [589, 625] on span "8" at bounding box center [586, 633] width 7 height 16
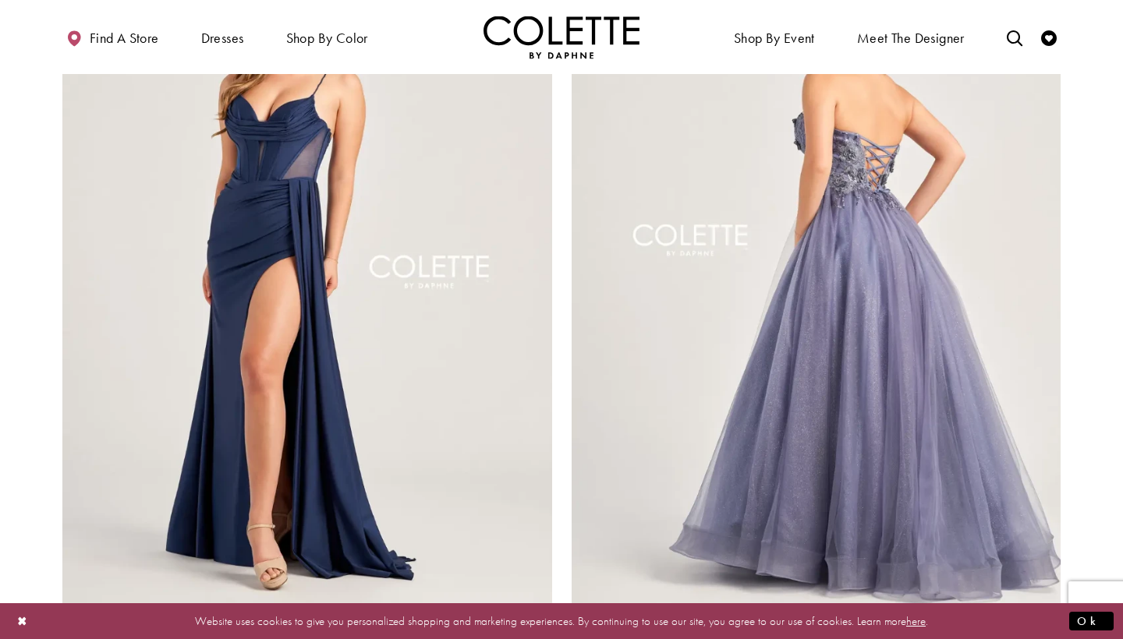
scroll to position [2855, 0]
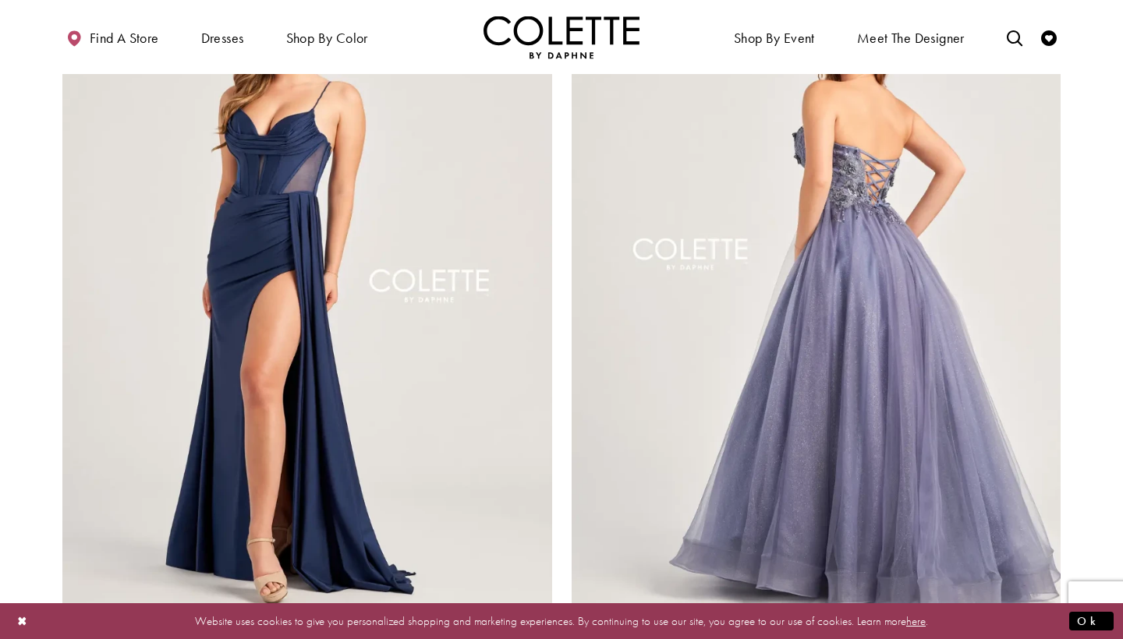
click at [763, 317] on img "Visit Colette by Daphne Style No. CL5161 Page" at bounding box center [817, 275] width 490 height 712
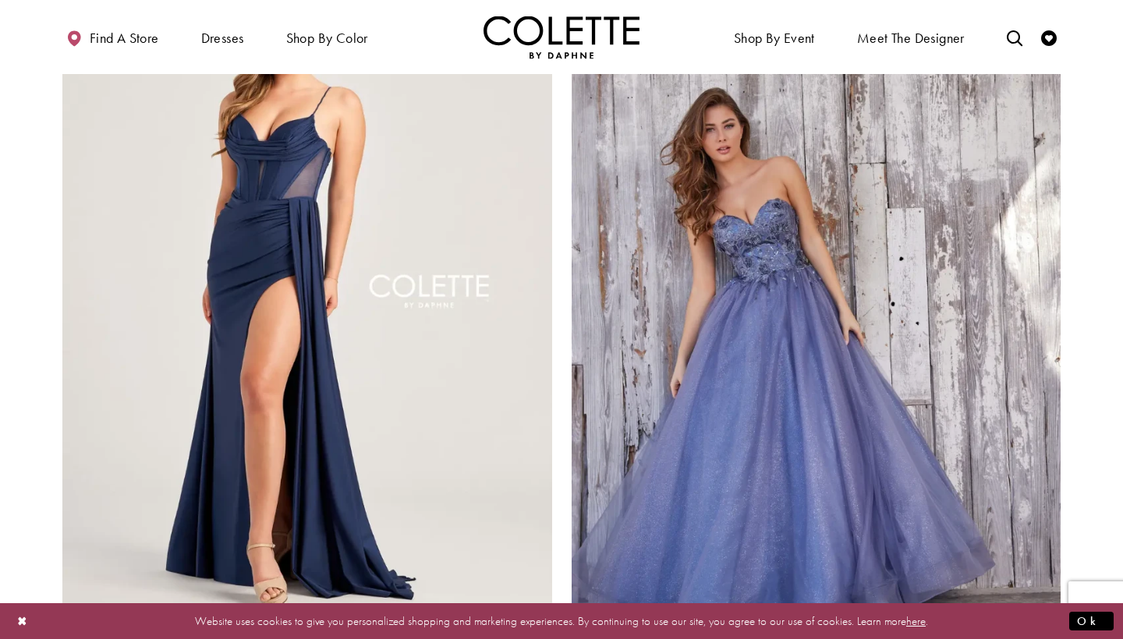
scroll to position [2988, 0]
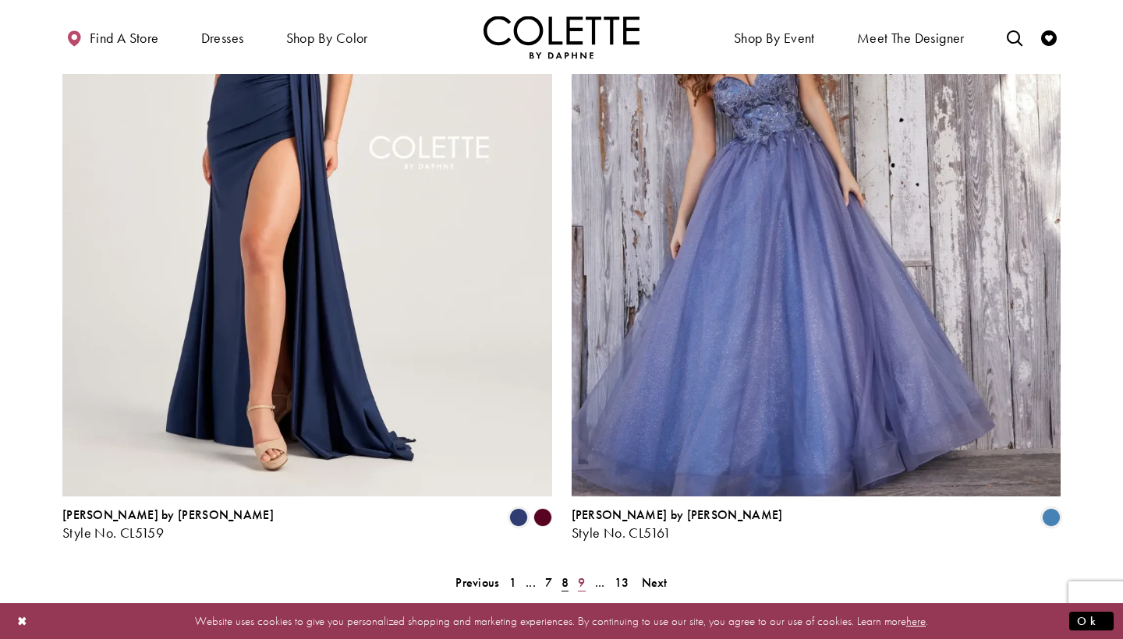
click at [579, 575] on span "9" at bounding box center [581, 583] width 7 height 16
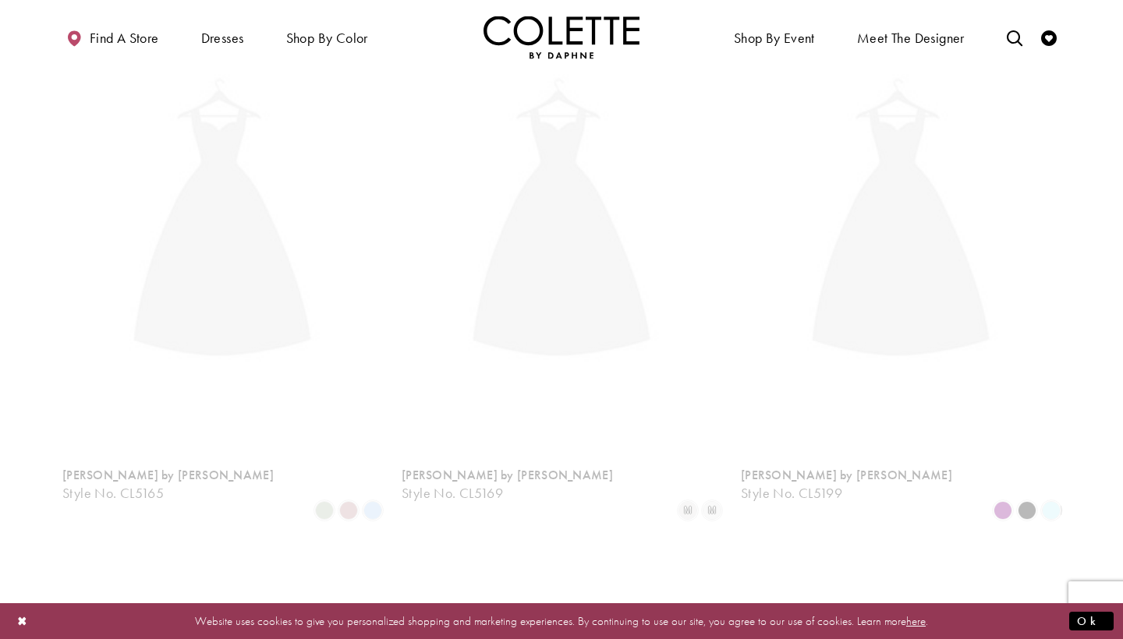
scroll to position [399, 0]
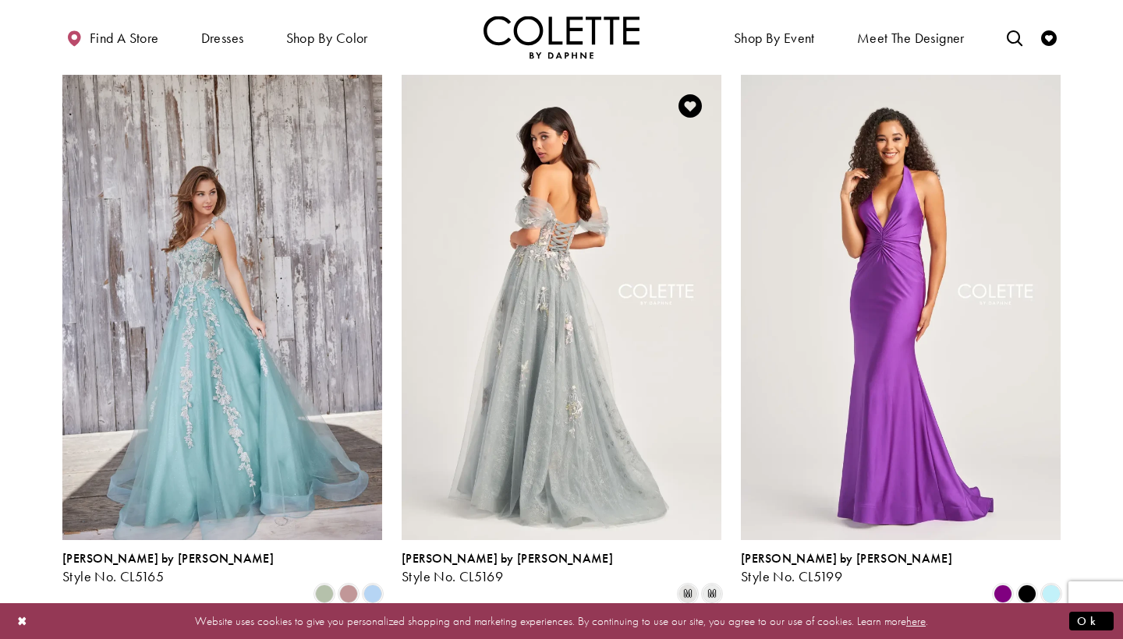
click at [583, 270] on img "Visit Colette by Daphne Style No. CL5169 Page" at bounding box center [562, 307] width 320 height 465
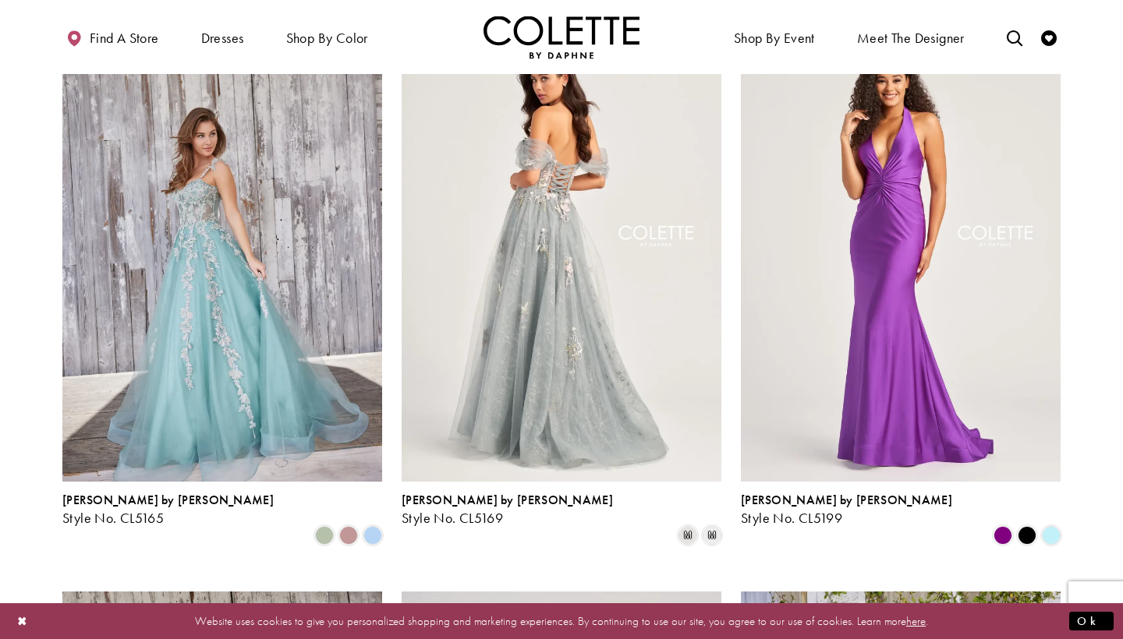
scroll to position [444, 0]
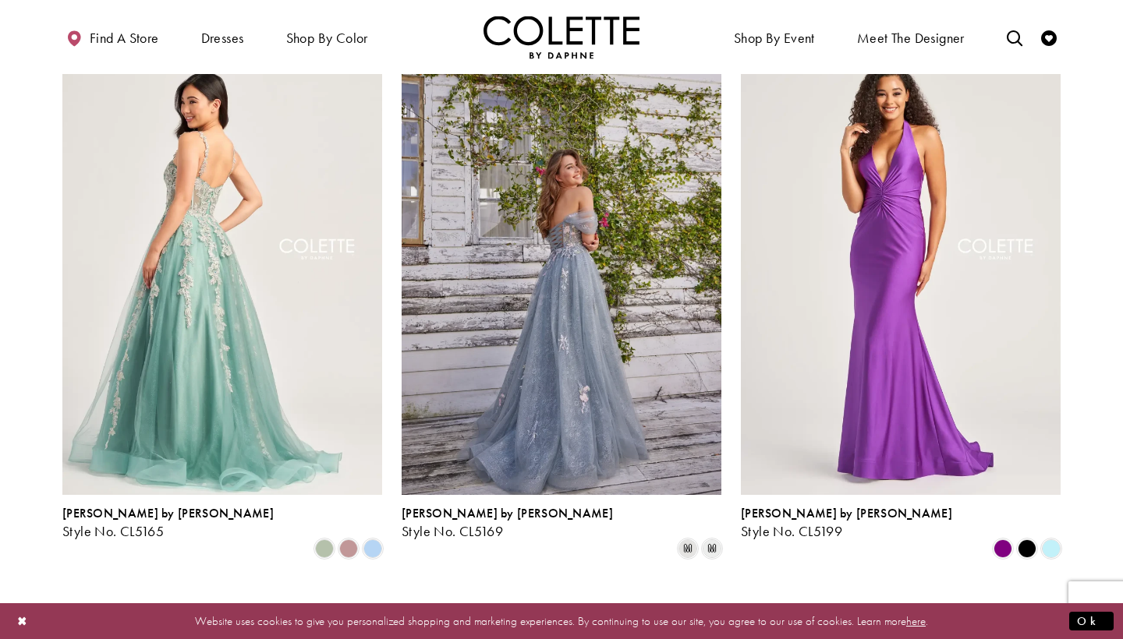
click at [270, 213] on img "Visit Colette by Daphne Style No. CL5165 Page" at bounding box center [222, 262] width 320 height 465
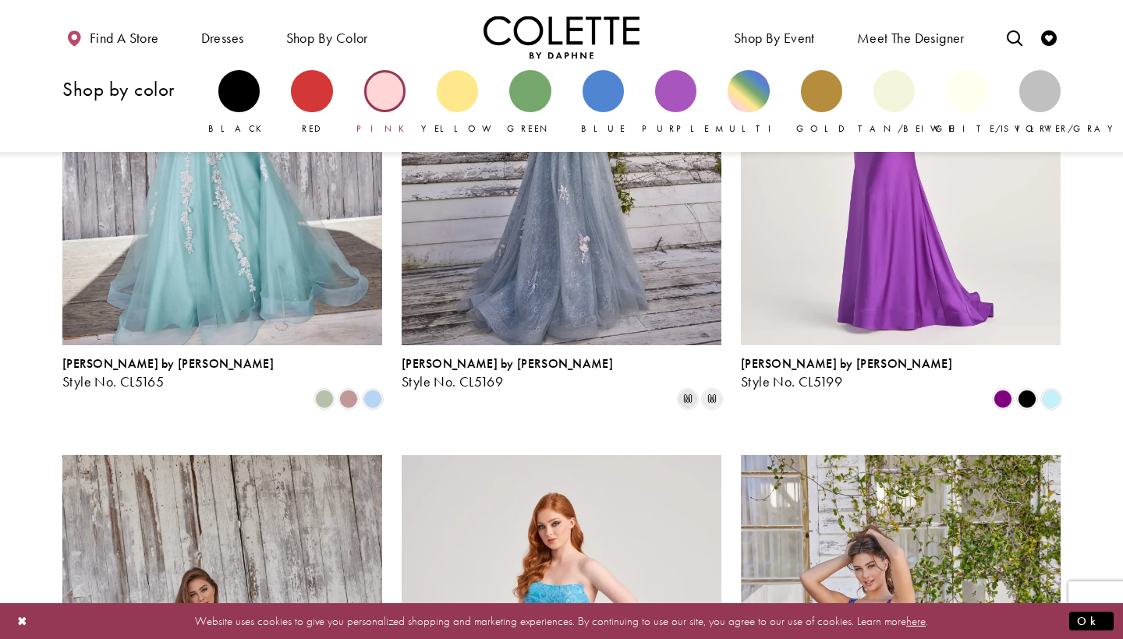
scroll to position [939, 0]
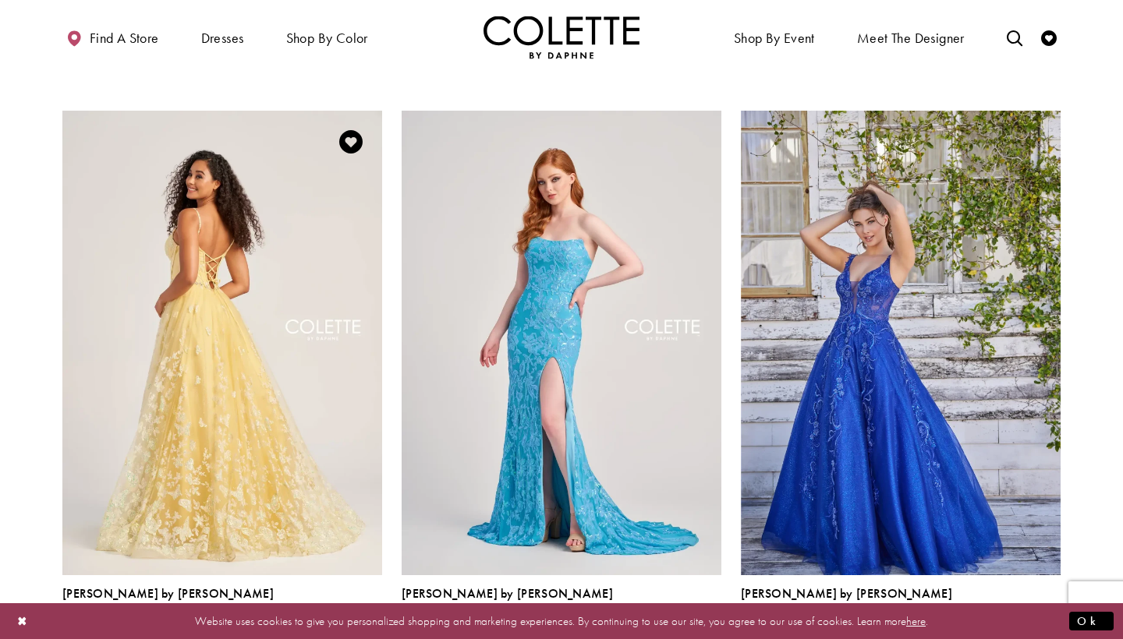
click at [293, 312] on img "Visit Colette by Daphne Style No. CL5233 Page" at bounding box center [222, 343] width 320 height 465
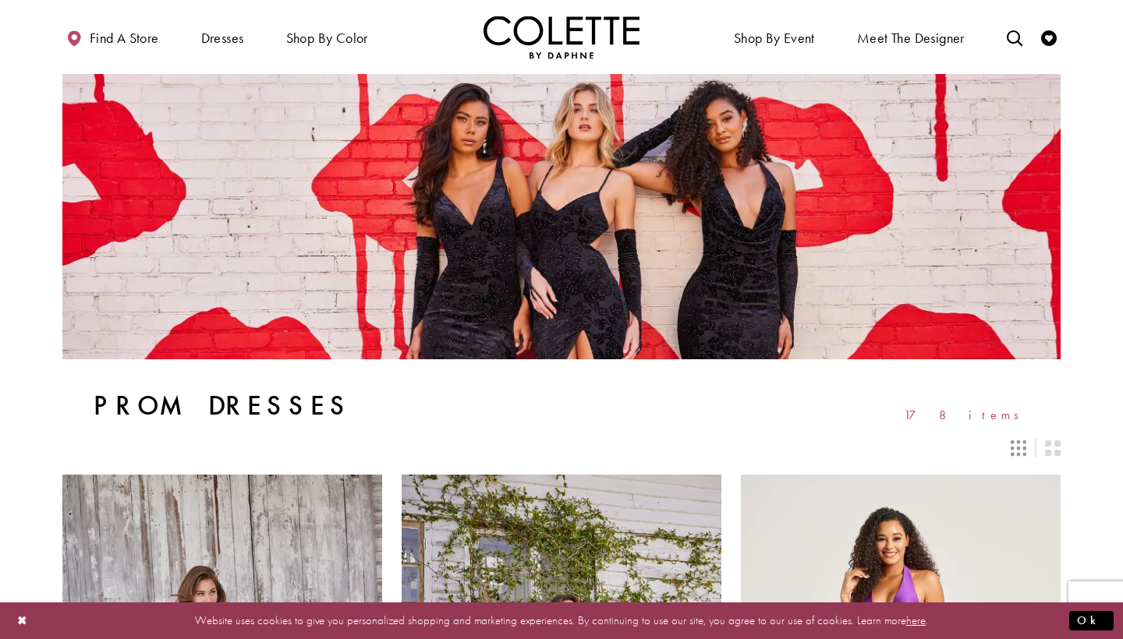
scroll to position [0, 0]
click at [1021, 453] on icon "Switch layout to 3 columns" at bounding box center [1018, 449] width 16 height 16
click at [1021, 451] on icon "Switch layout to 3 columns" at bounding box center [1018, 449] width 16 height 16
click at [1054, 448] on icon "Switch layout to 2 columns" at bounding box center [1053, 449] width 16 height 16
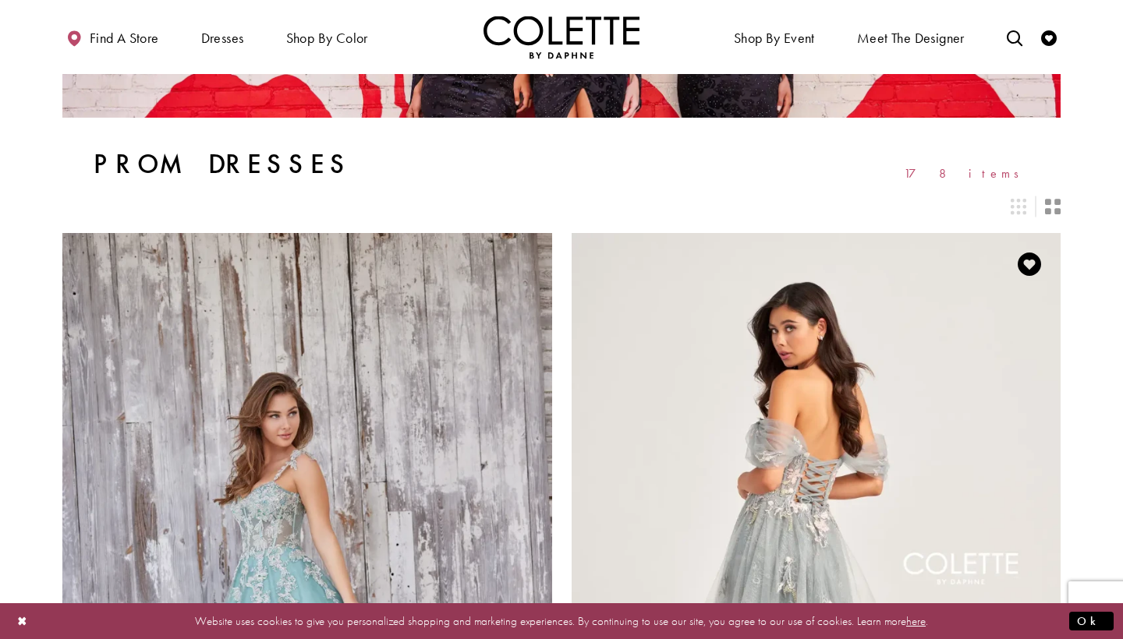
scroll to position [225, 0]
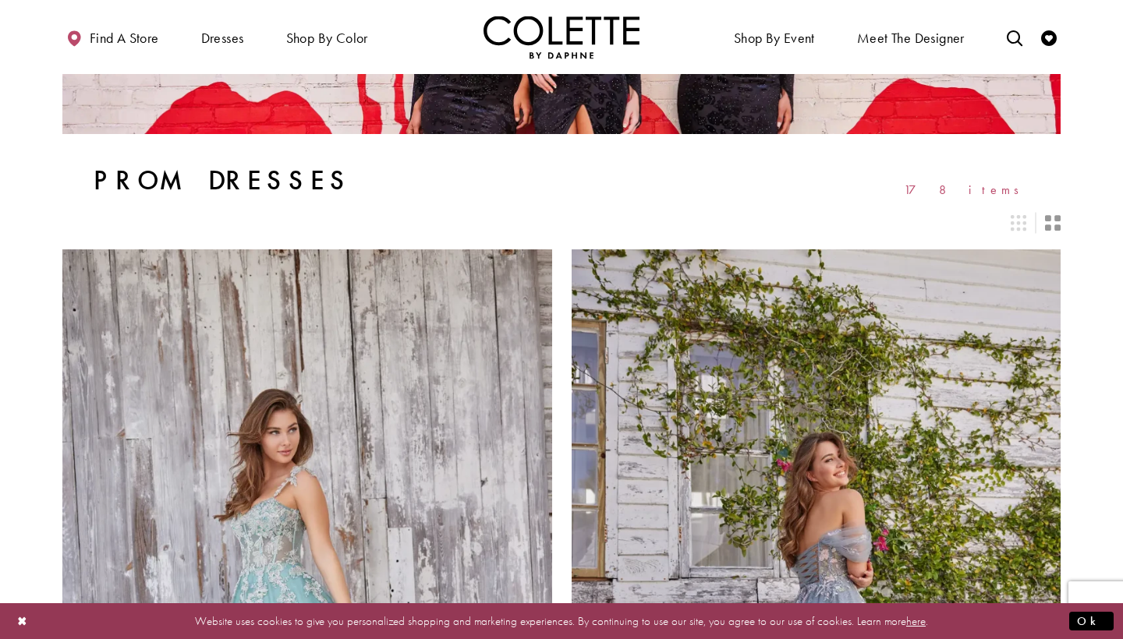
click at [1046, 220] on icon "Switch layout to 2 columns" at bounding box center [1053, 223] width 16 height 16
click at [1020, 222] on icon "Switch layout to 3 columns" at bounding box center [1018, 223] width 16 height 16
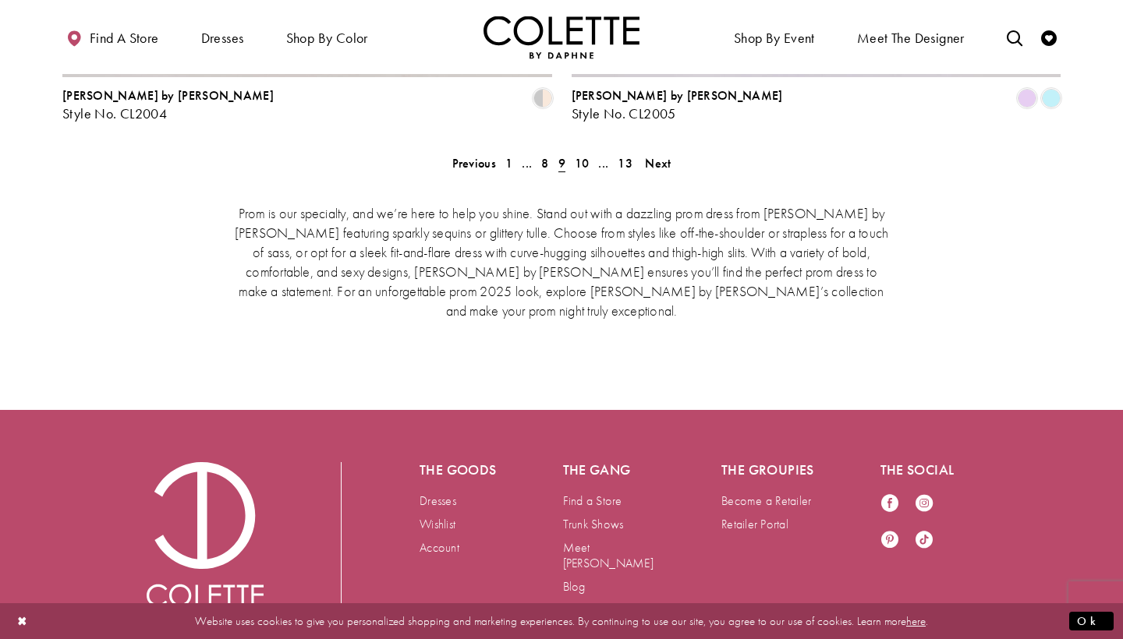
scroll to position [2970, 0]
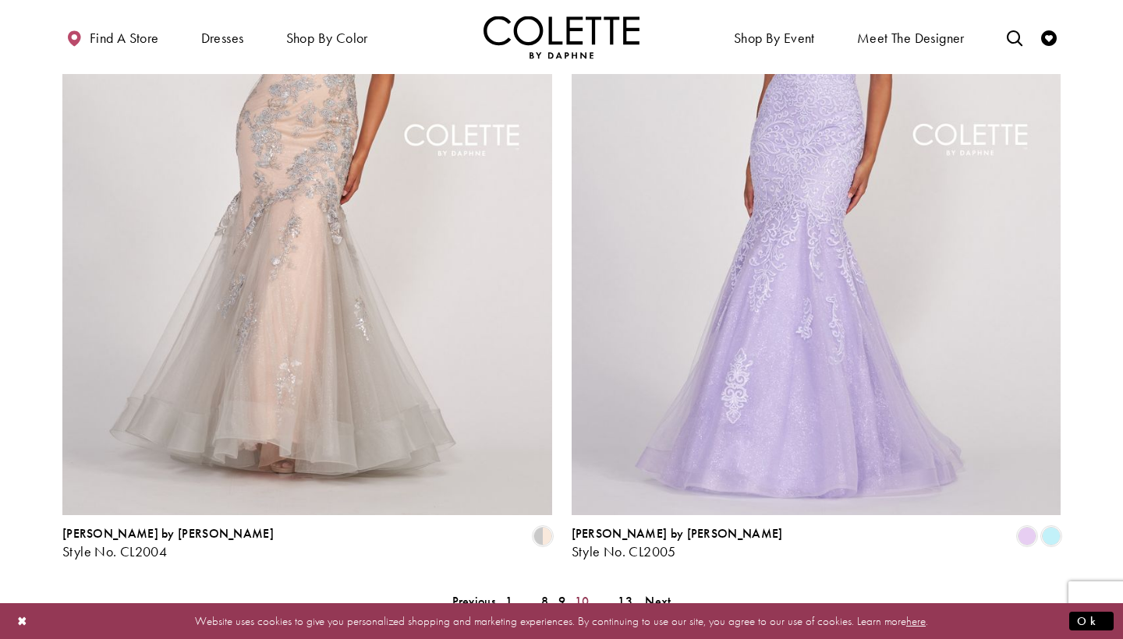
click at [584, 593] on span "10" at bounding box center [582, 601] width 15 height 16
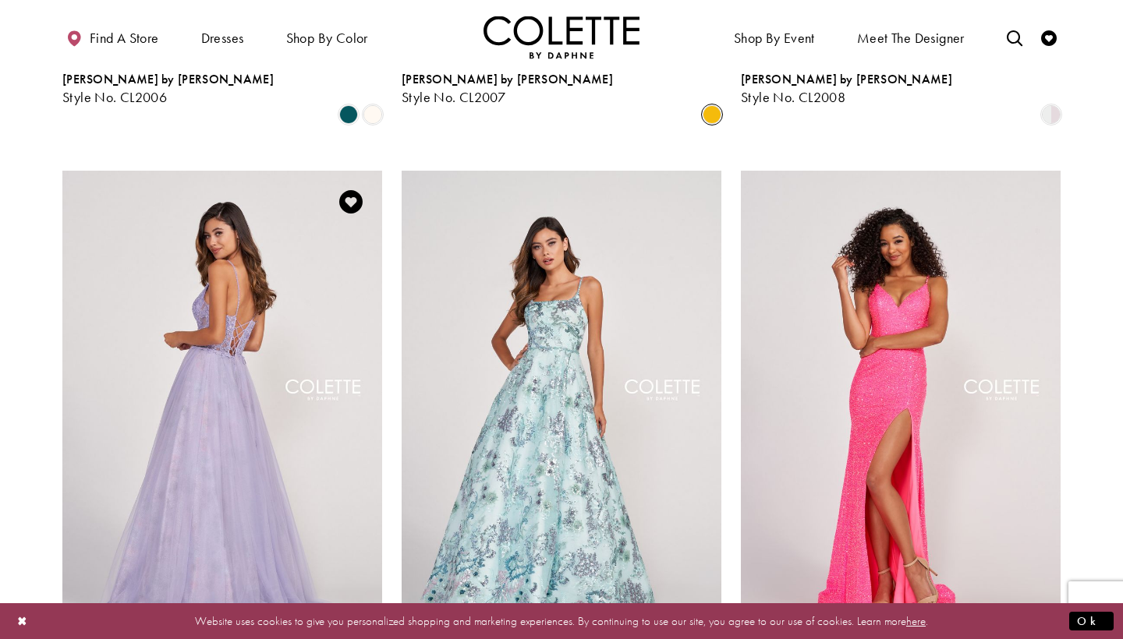
scroll to position [982, 0]
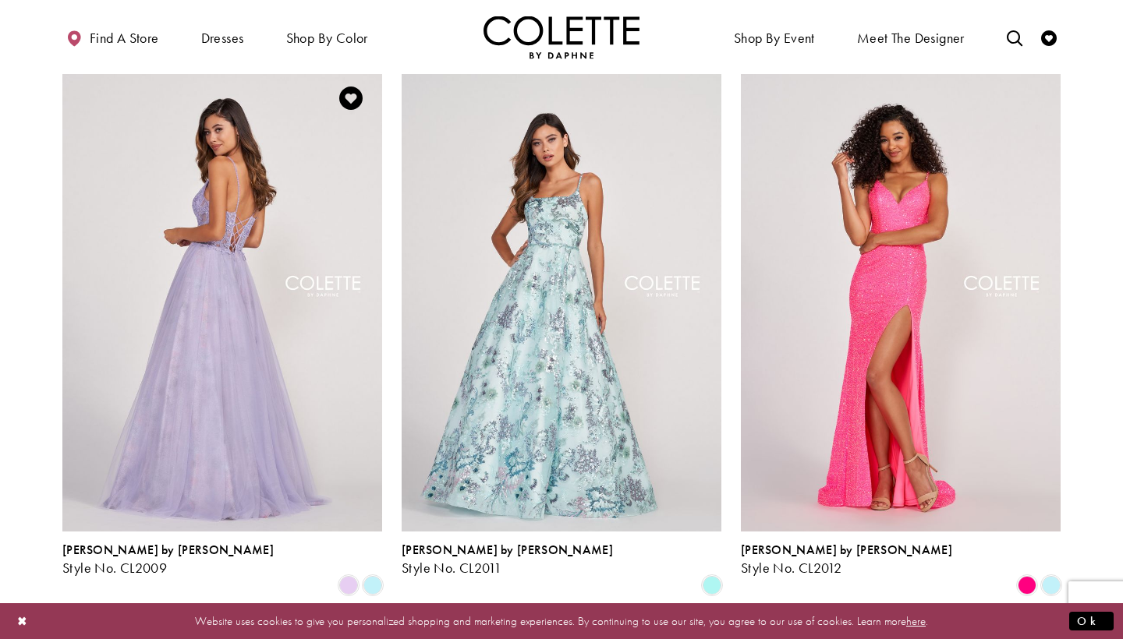
click at [198, 354] on img "Visit Colette by Daphne Style No. CL2009 Page" at bounding box center [222, 299] width 320 height 465
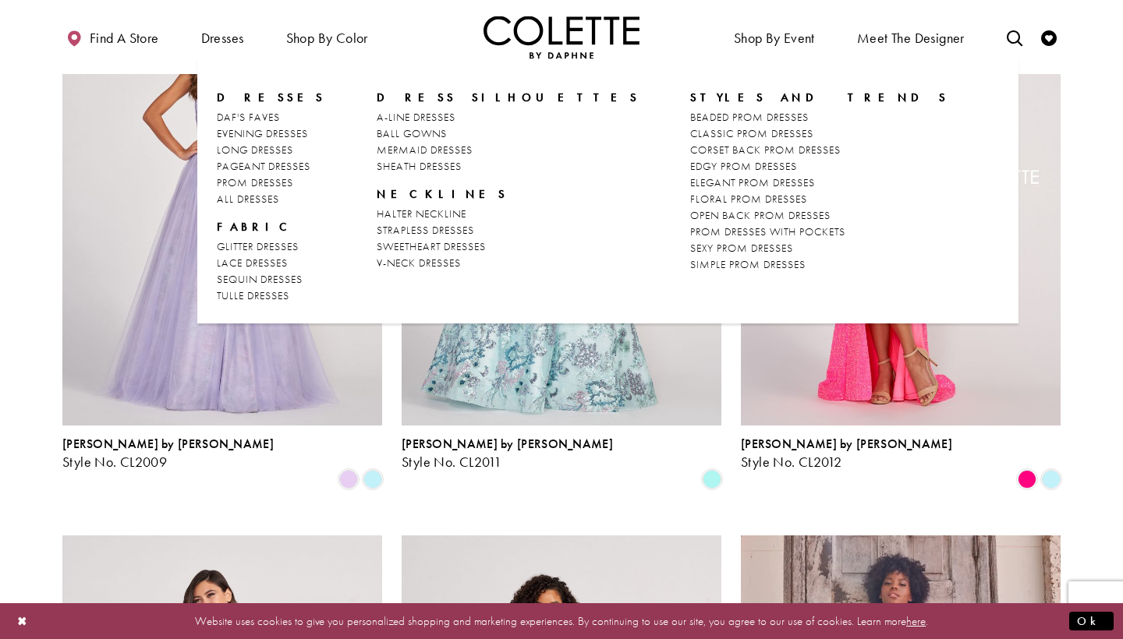
scroll to position [1124, 0]
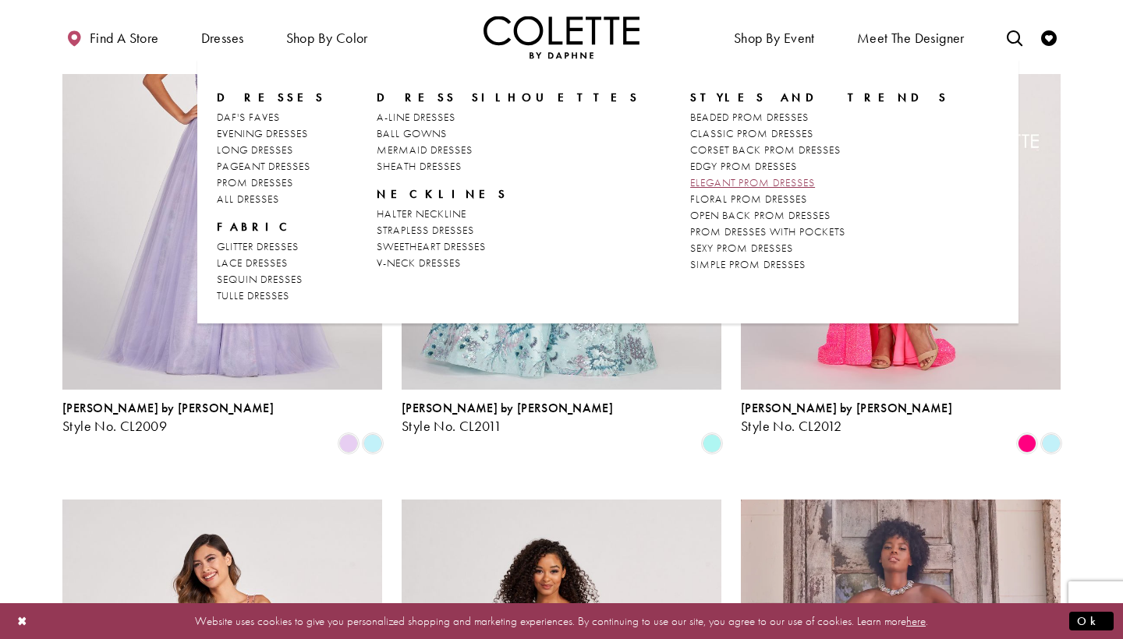
click at [690, 181] on span "ELEGANT PROM DRESSES" at bounding box center [752, 182] width 125 height 14
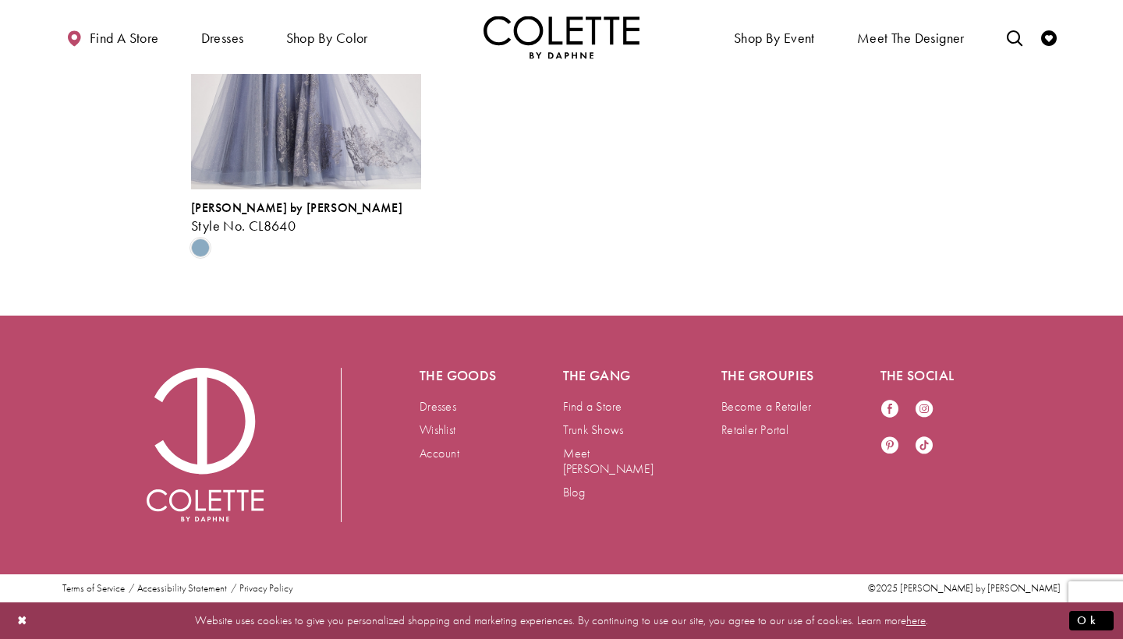
scroll to position [1865, 0]
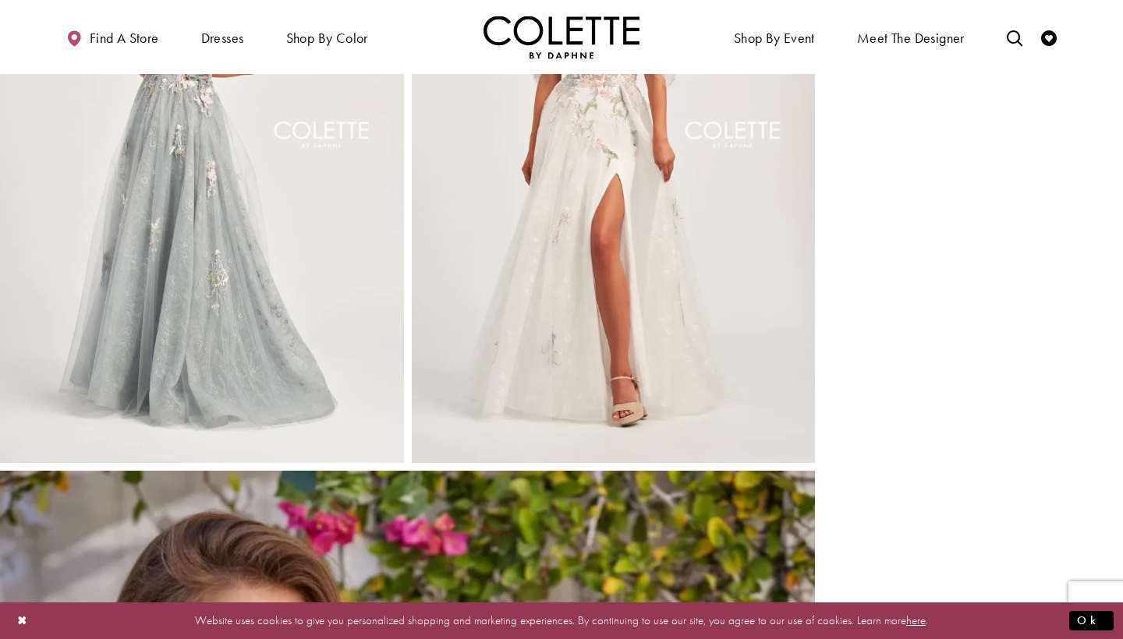
scroll to position [991, 0]
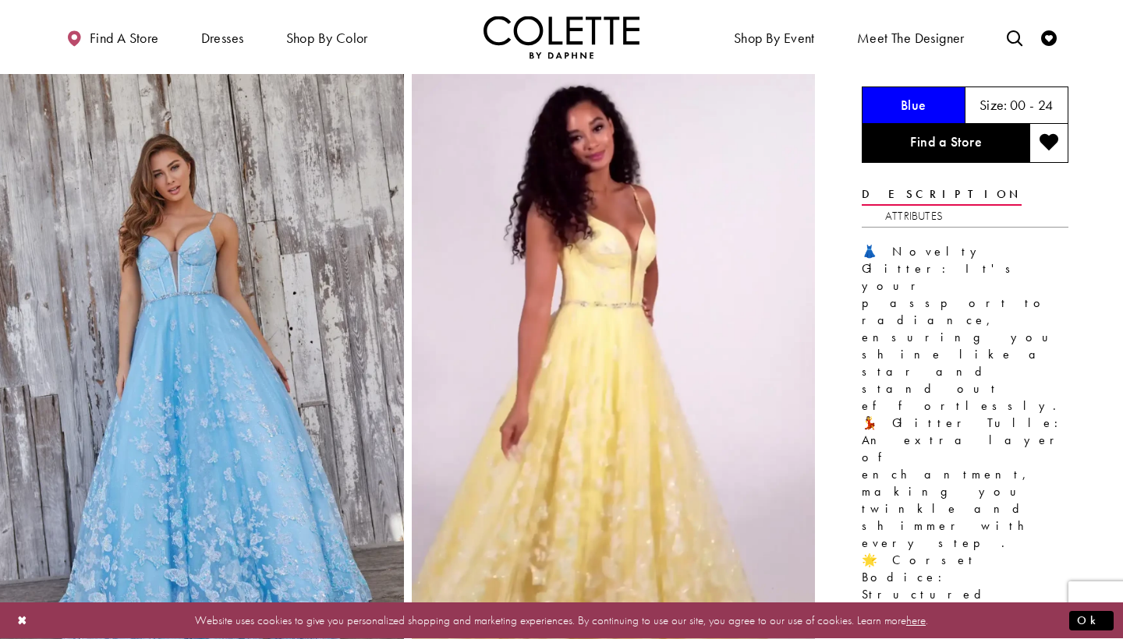
scroll to position [104, 0]
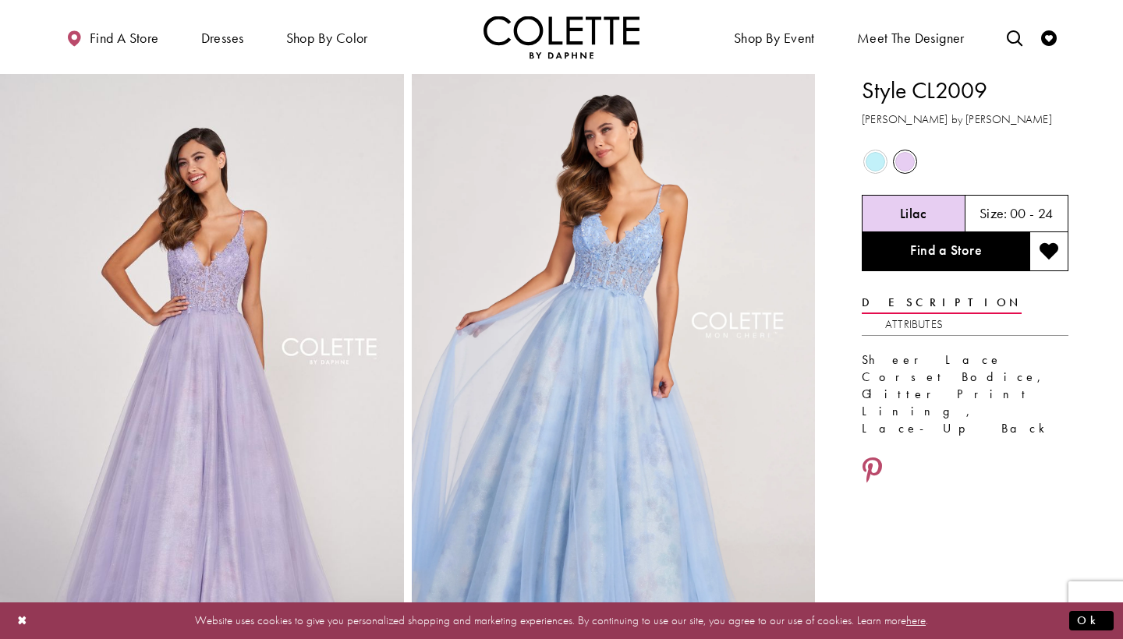
click at [871, 161] on span "Product color controls state depends on size chosen" at bounding box center [874, 161] width 19 height 19
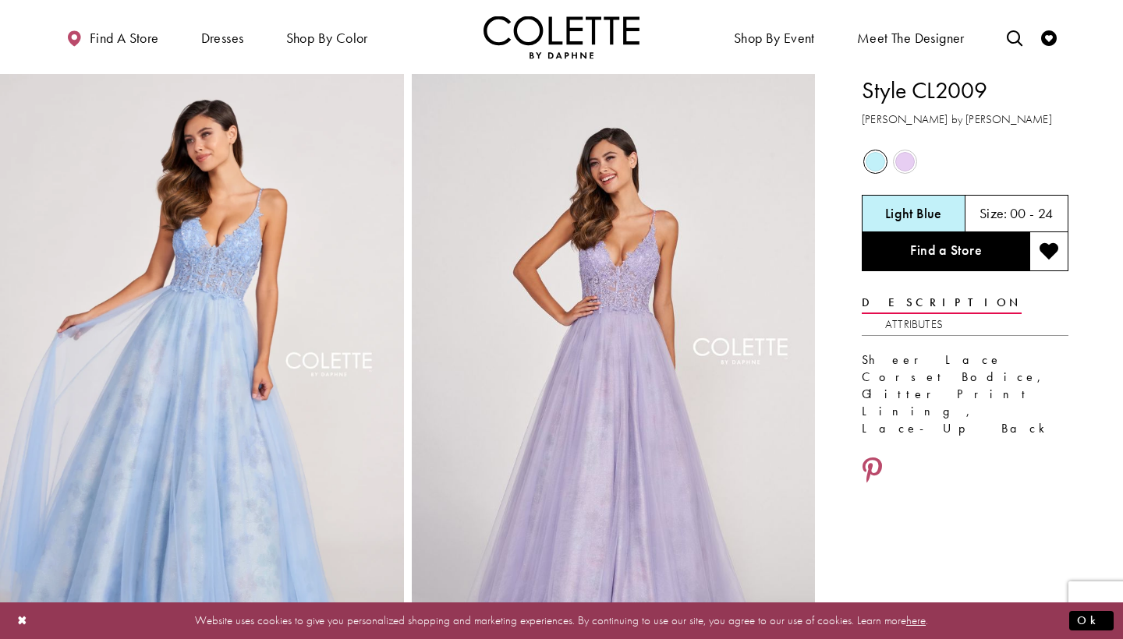
click at [897, 161] on span "Product color controls state depends on size chosen" at bounding box center [904, 161] width 19 height 19
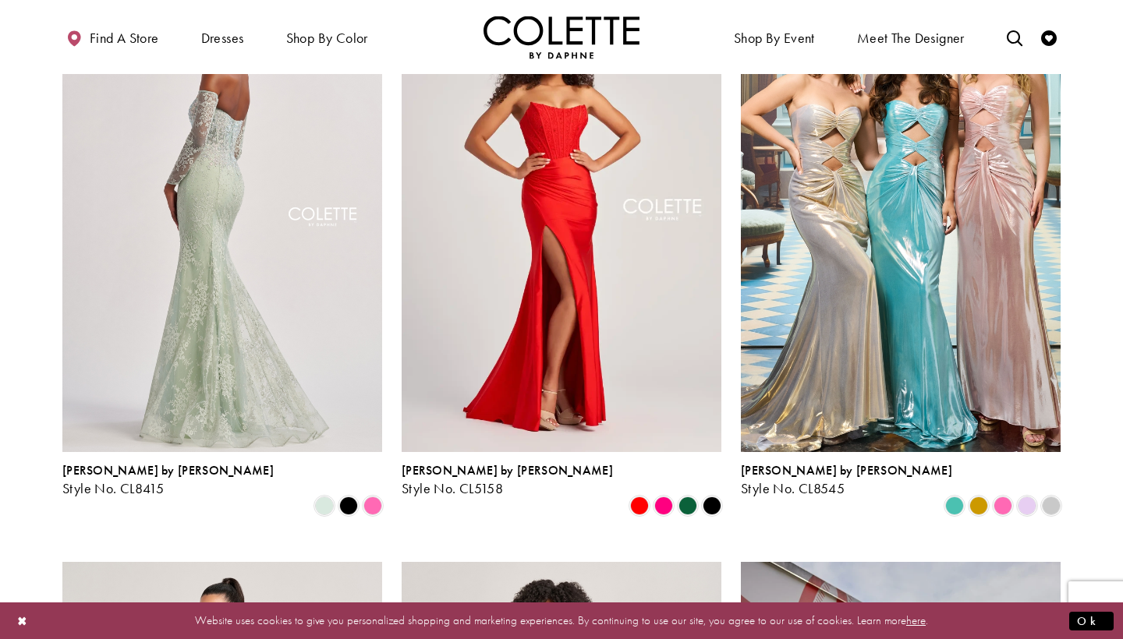
scroll to position [709, 0]
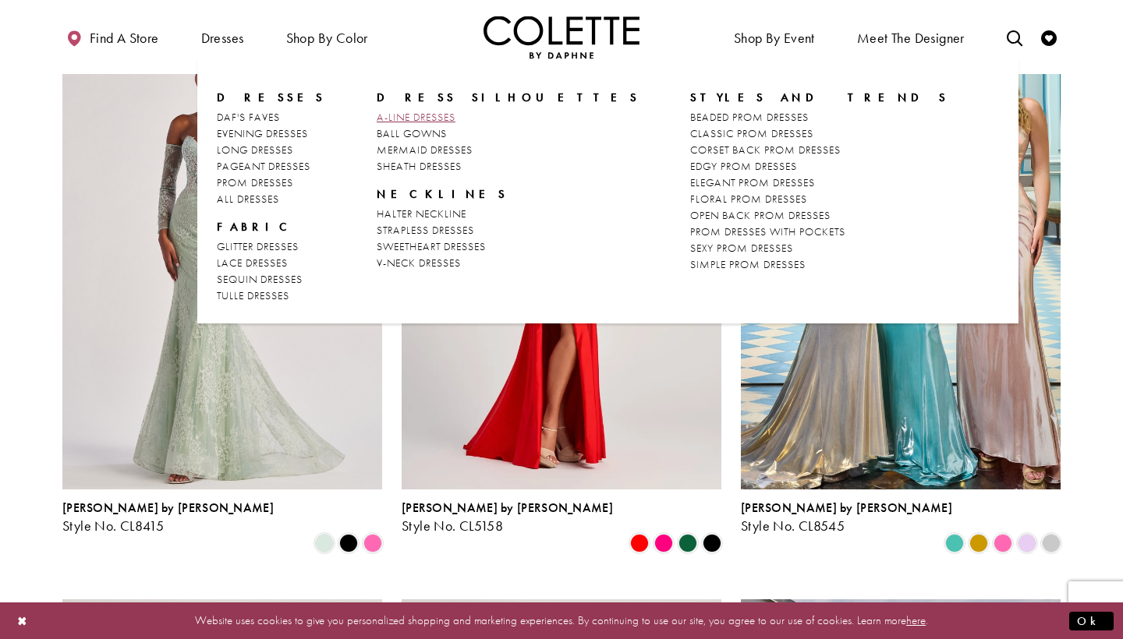
click at [400, 113] on span "A-LINE DRESSES" at bounding box center [416, 117] width 79 height 14
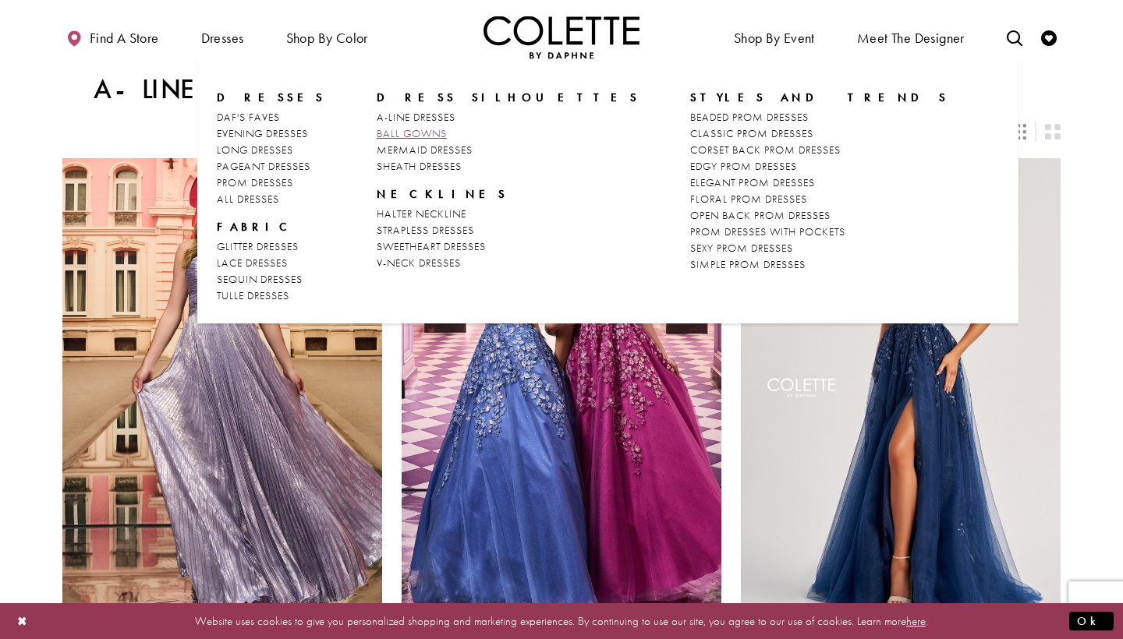
click at [387, 139] on span "BALL GOWNS" at bounding box center [412, 133] width 70 height 14
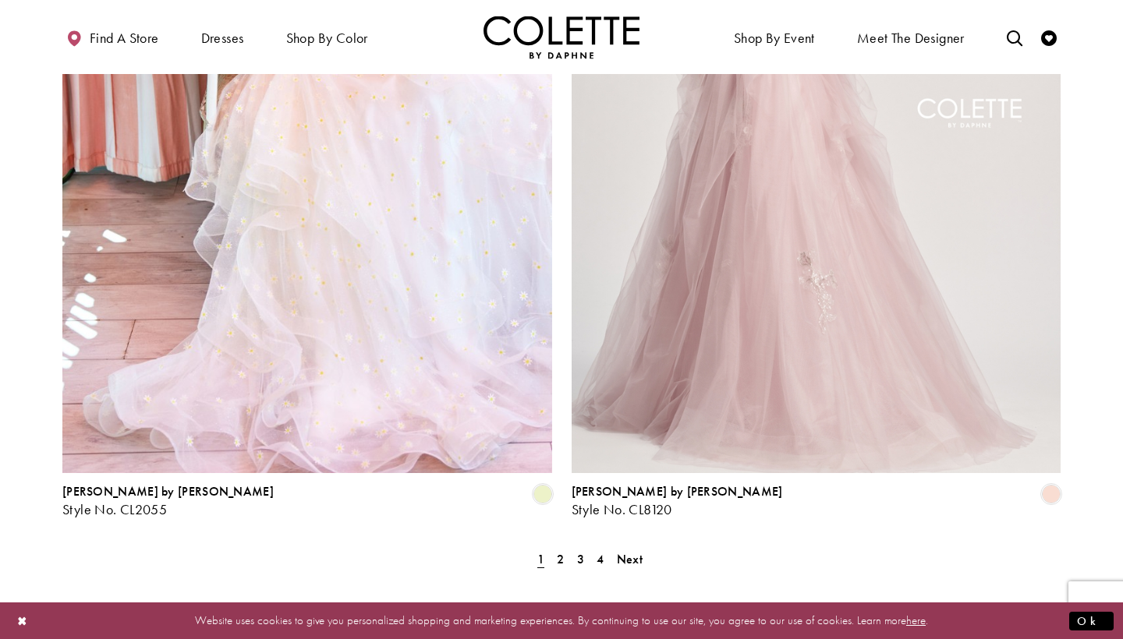
scroll to position [2822, 0]
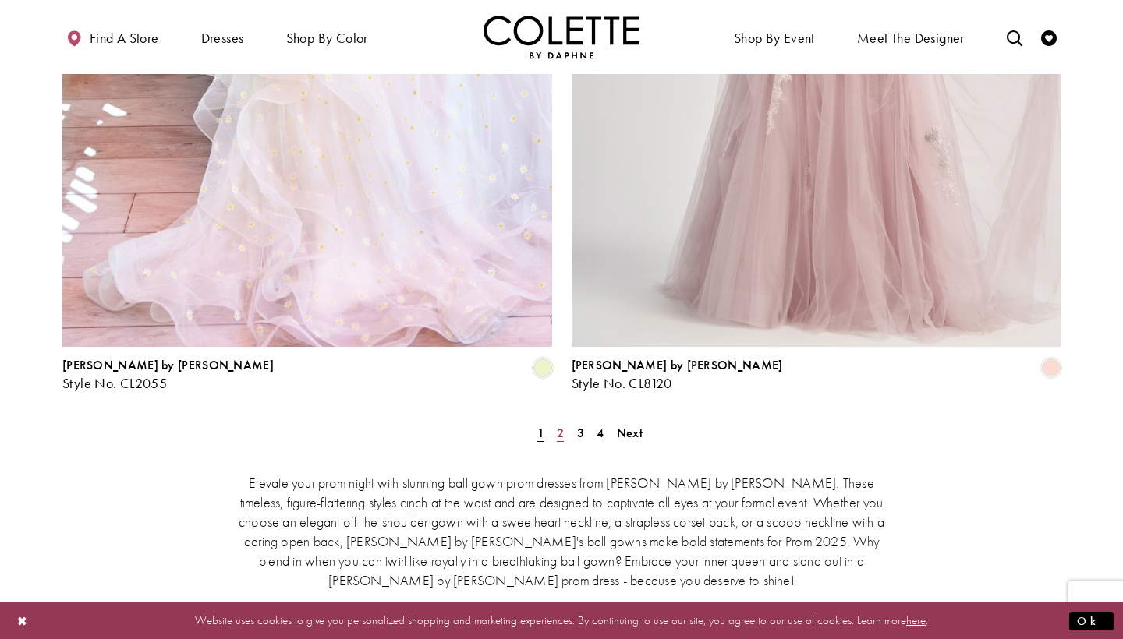
click at [557, 425] on span "2" at bounding box center [560, 433] width 7 height 16
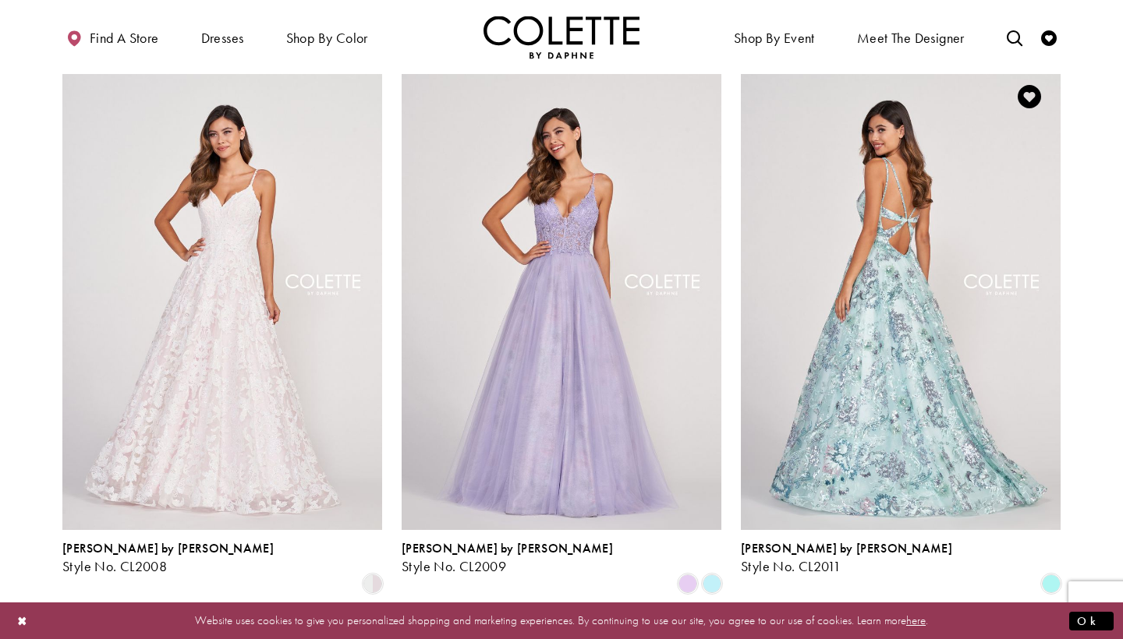
scroll to position [1735, 0]
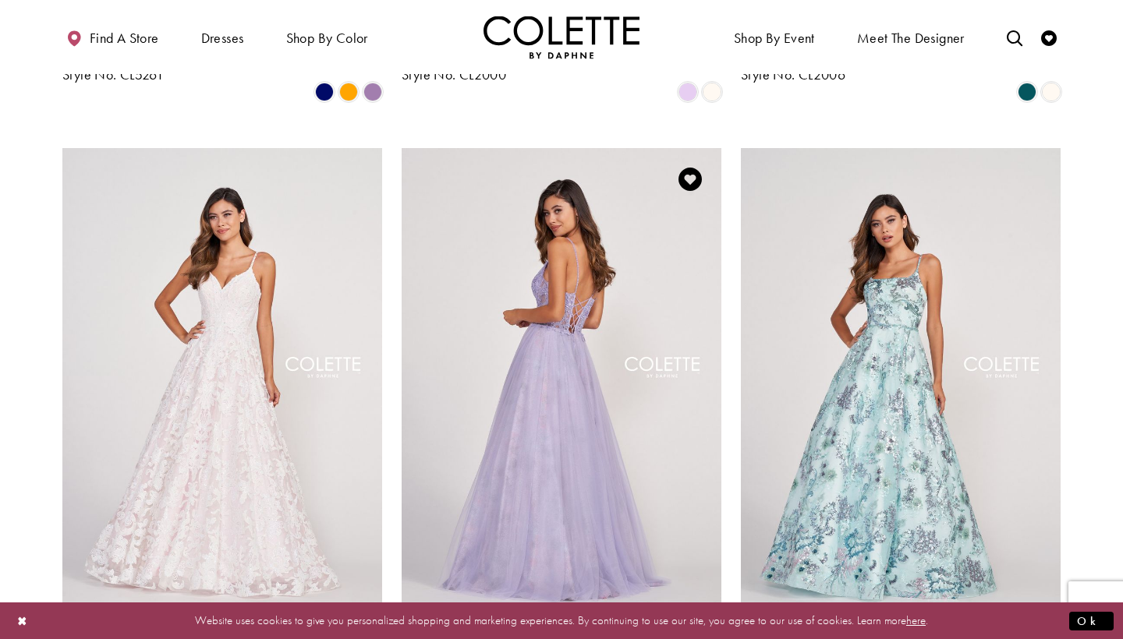
click at [622, 337] on img "Visit Colette by Daphne Style No. CL2009 Page" at bounding box center [562, 380] width 320 height 465
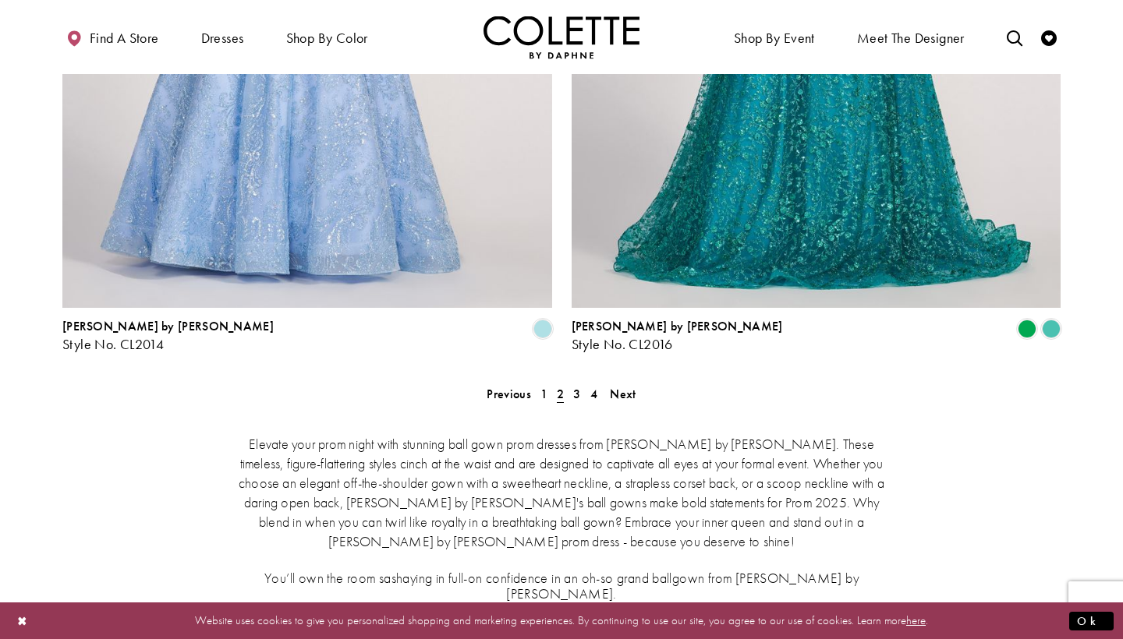
scroll to position [2881, 0]
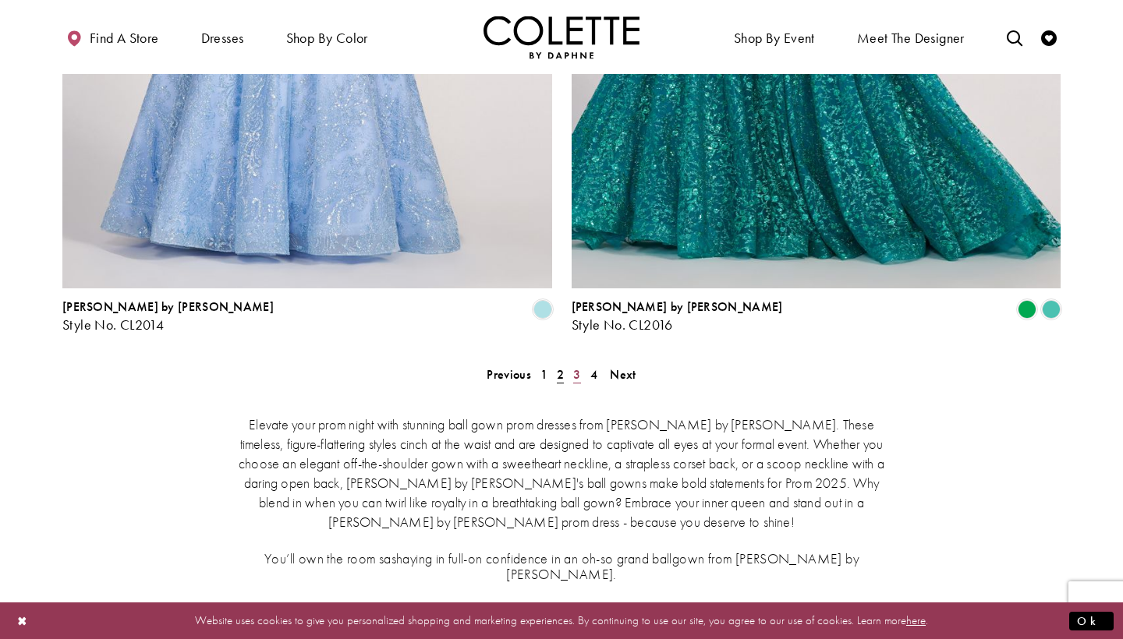
click at [584, 363] on link "3" at bounding box center [576, 374] width 16 height 23
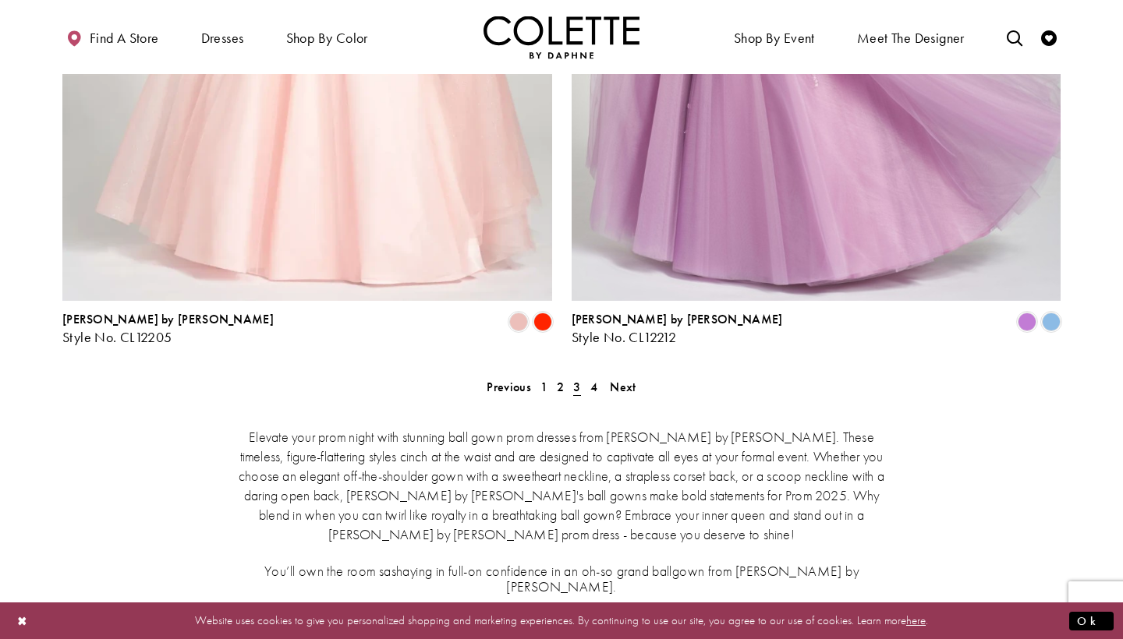
scroll to position [2458, 0]
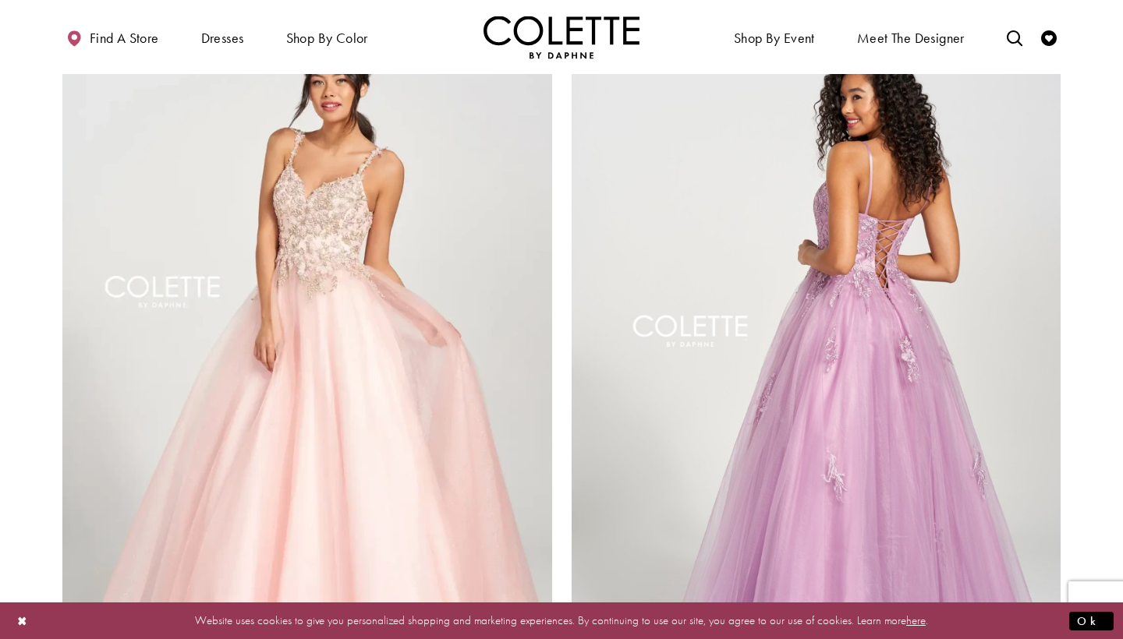
click at [791, 279] on img "Visit Colette by Daphne Style No. CL12212 Page" at bounding box center [817, 355] width 490 height 712
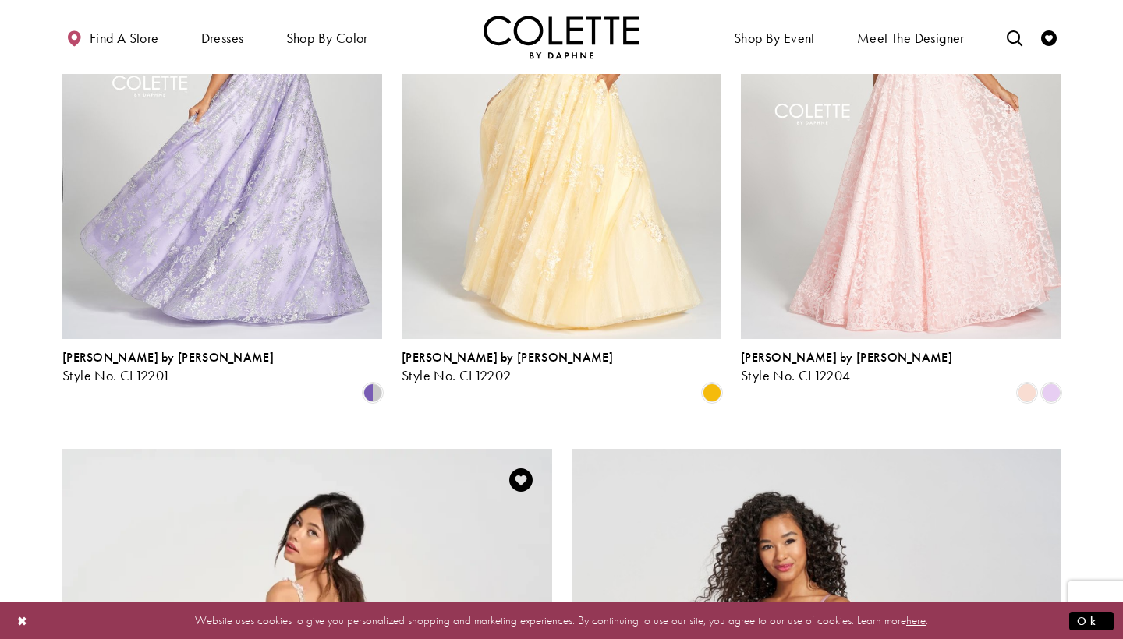
scroll to position [1506, 0]
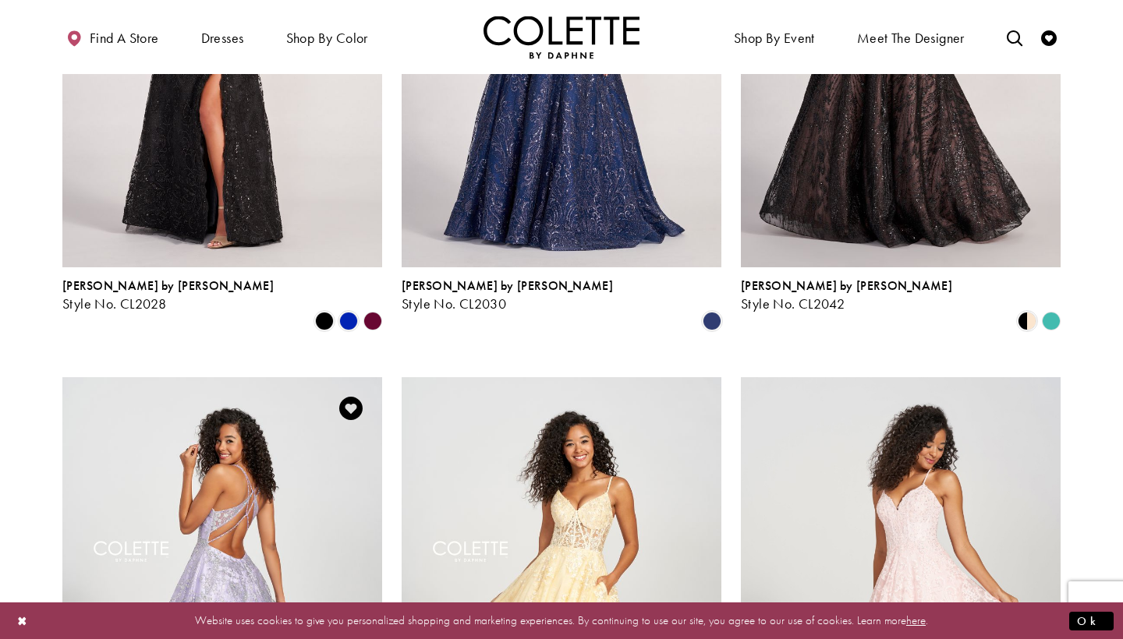
click at [264, 433] on img "Visit Colette by Daphne Style No. CL12201 Page" at bounding box center [222, 609] width 320 height 465
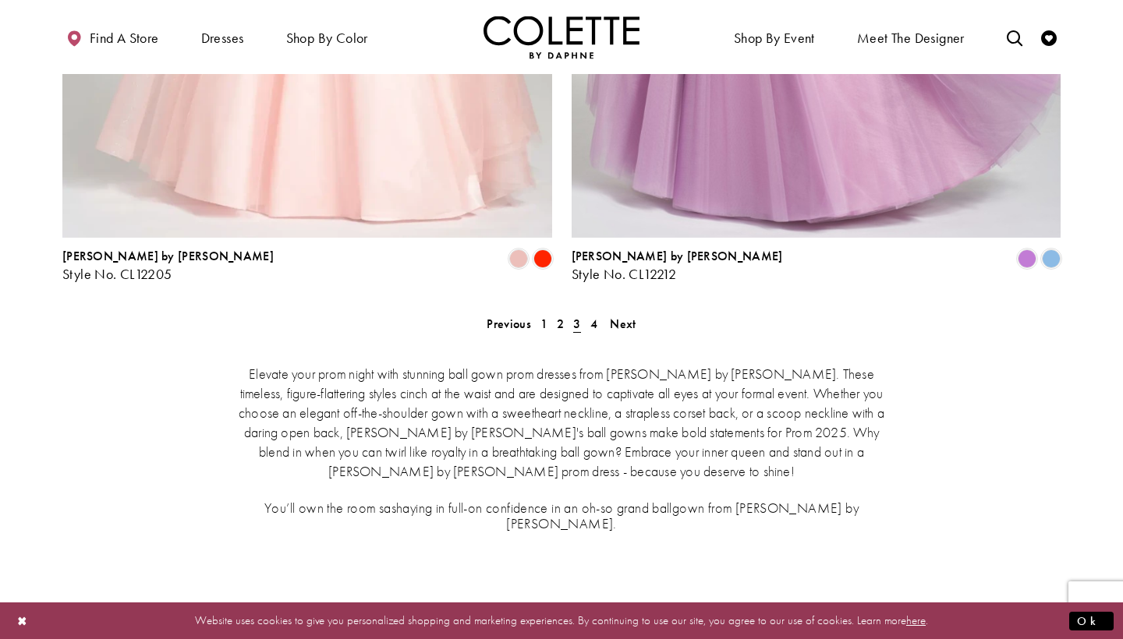
scroll to position [2832, 0]
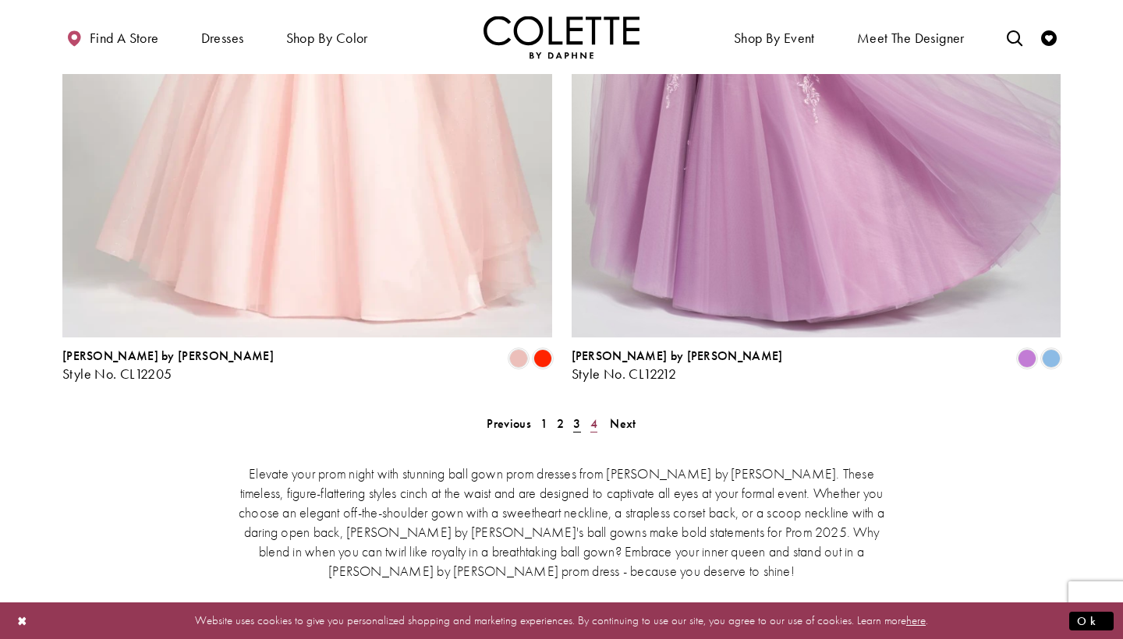
click at [593, 416] on span "4" at bounding box center [593, 424] width 7 height 16
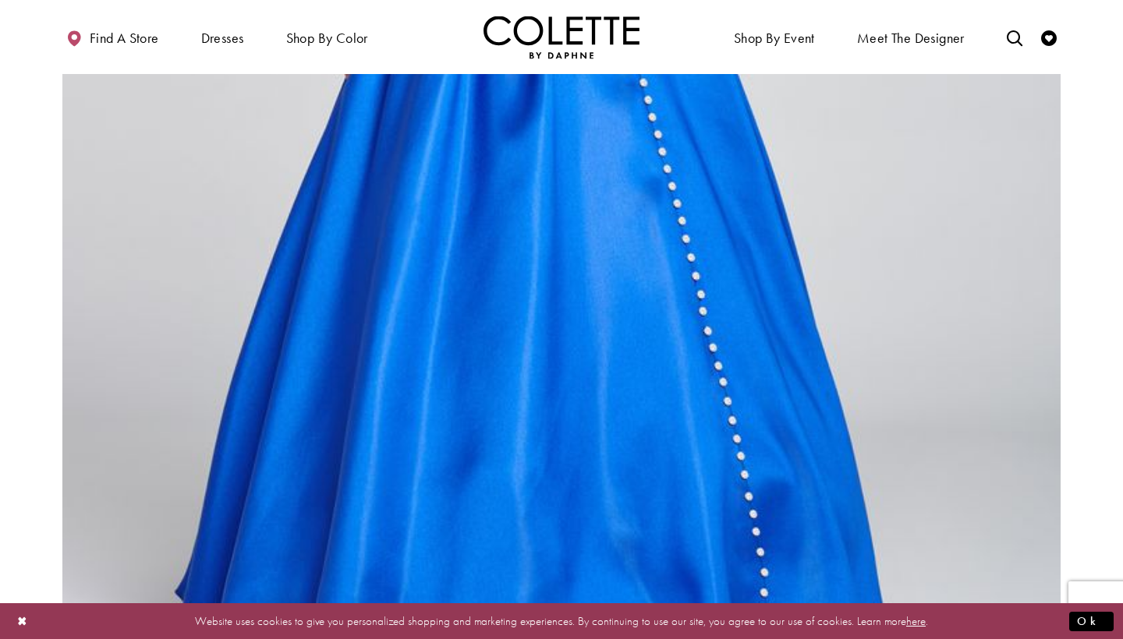
scroll to position [2453, 0]
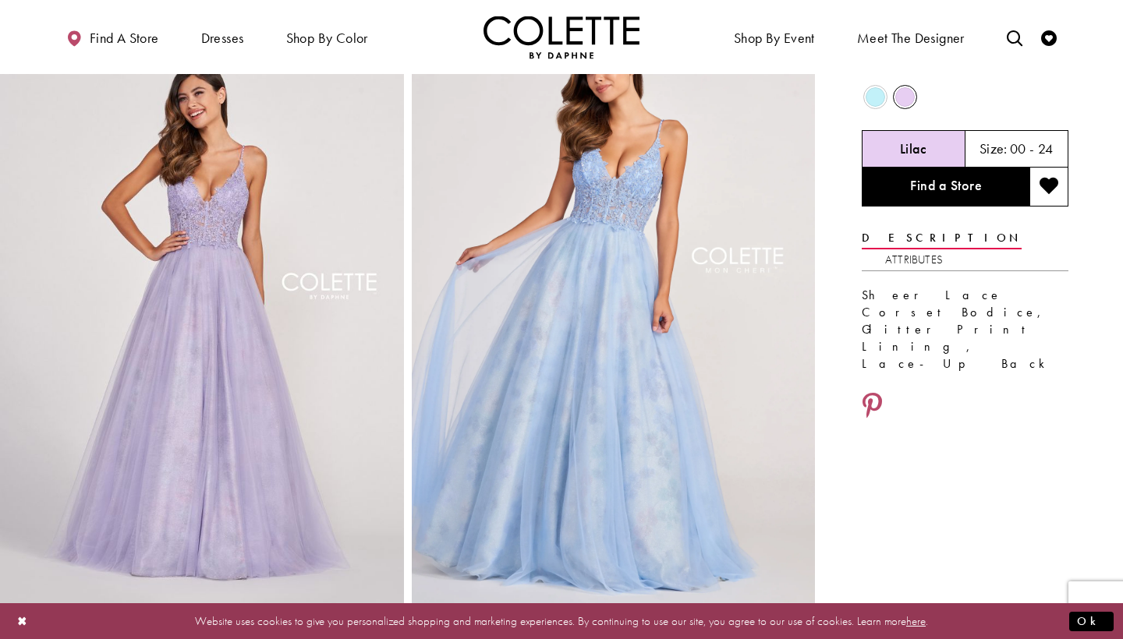
scroll to position [55, 0]
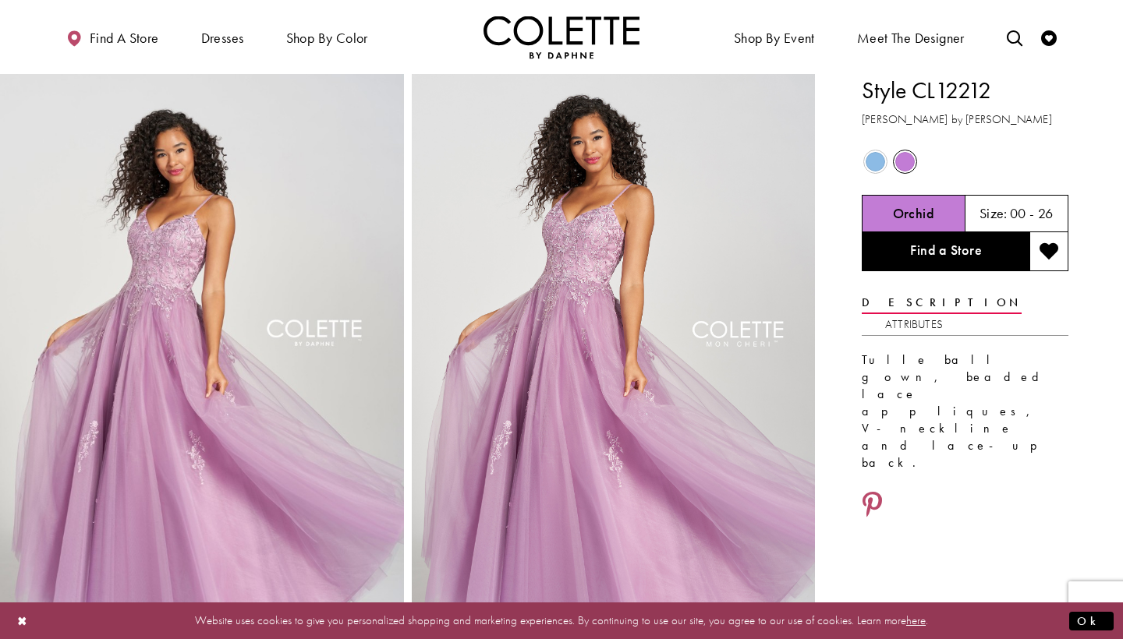
click at [872, 171] on span "Product color controls state depends on size chosen" at bounding box center [874, 161] width 19 height 19
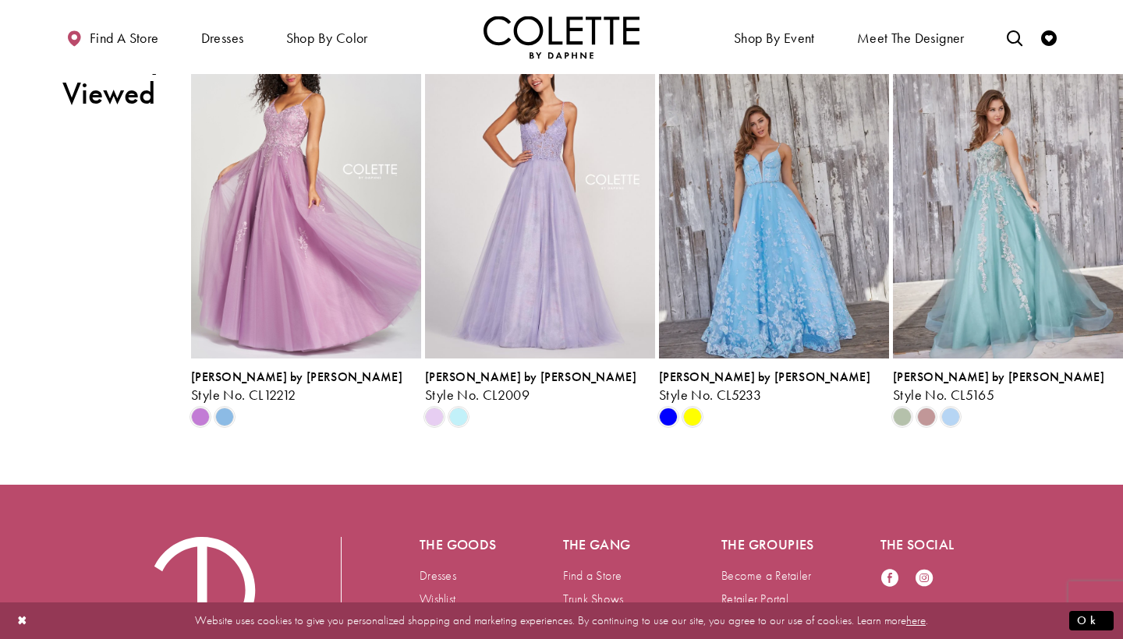
scroll to position [1941, 0]
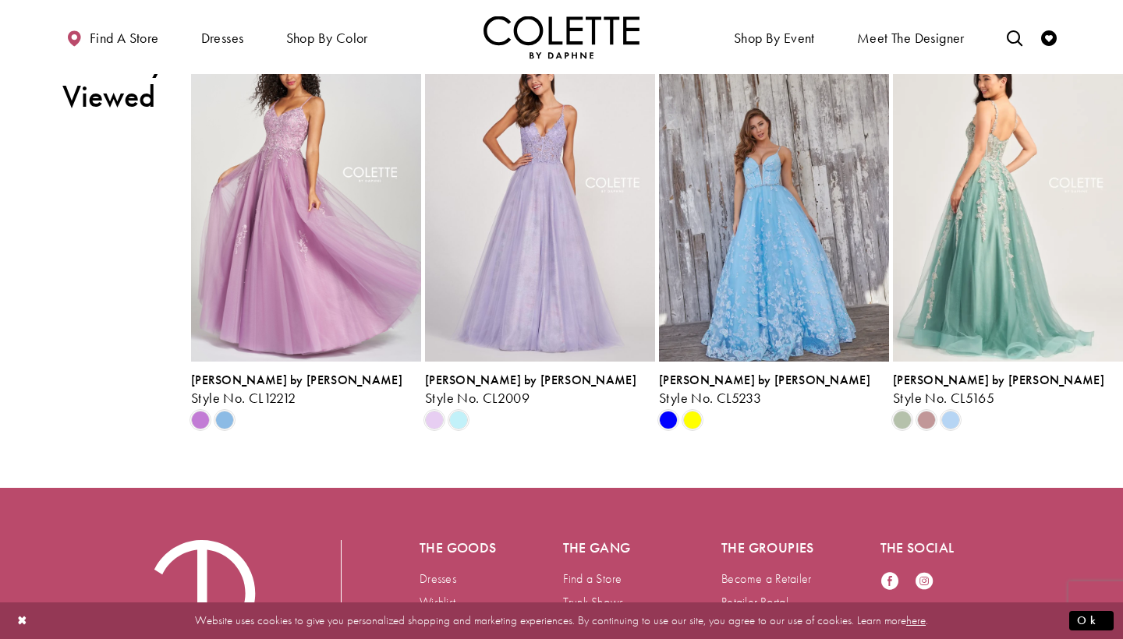
click at [1038, 333] on img "Visit Colette by Daphne Style No. CL5165 Page" at bounding box center [1008, 194] width 230 height 334
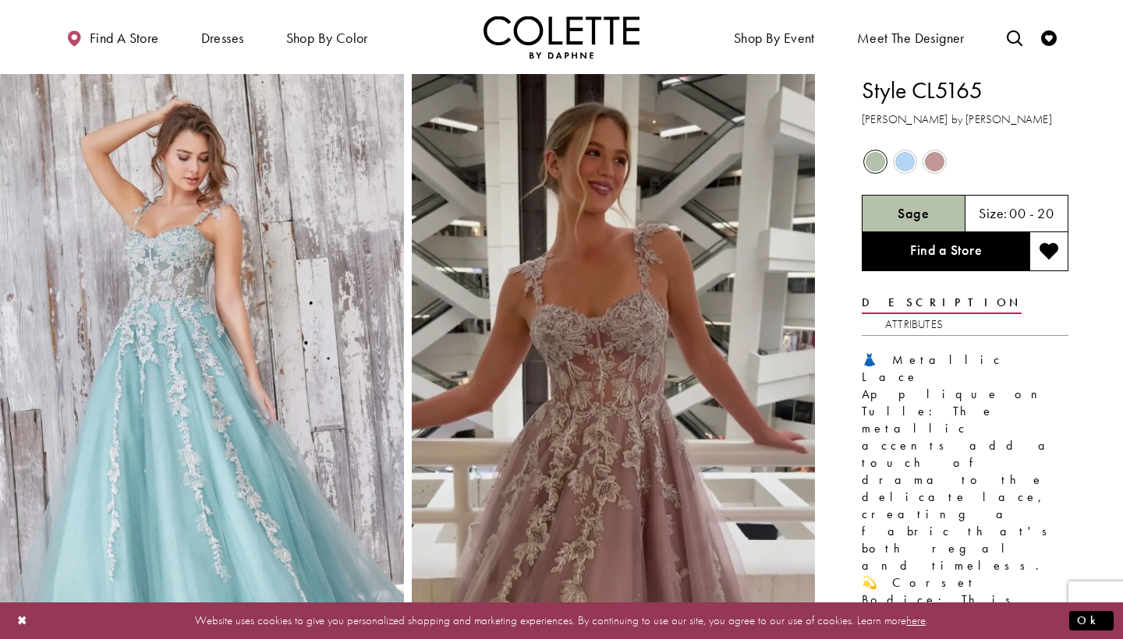
click at [909, 158] on span "Product color controls state depends on size chosen" at bounding box center [904, 161] width 19 height 19
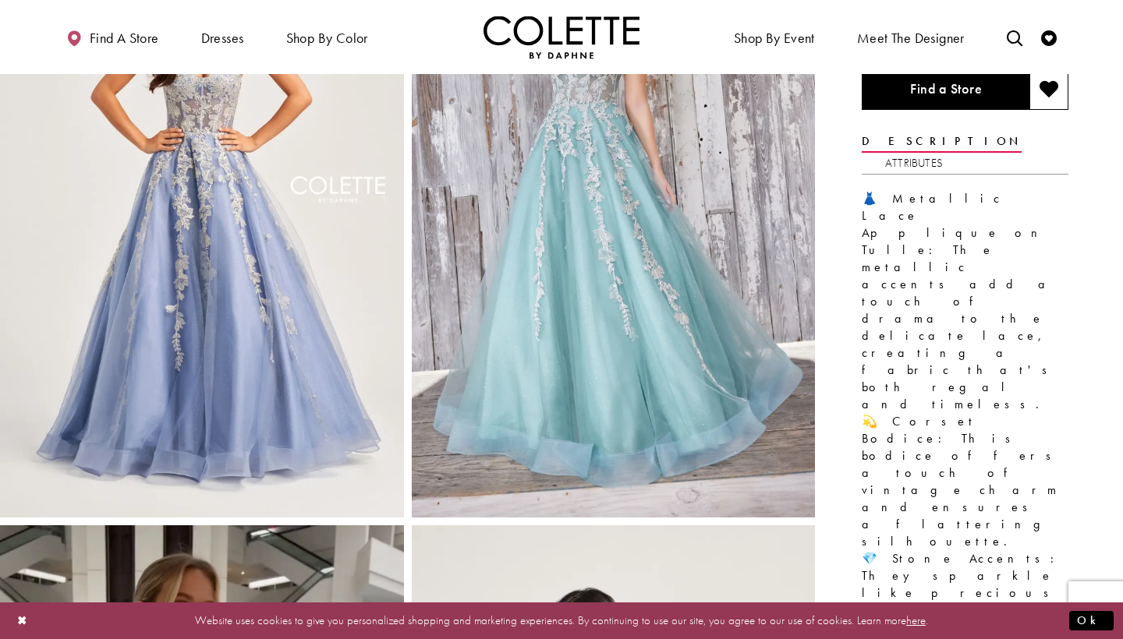
scroll to position [162, 0]
click at [695, 288] on img "Full size Style CL5165 Colette by Daphne #0 Sage picture" at bounding box center [614, 214] width 404 height 605
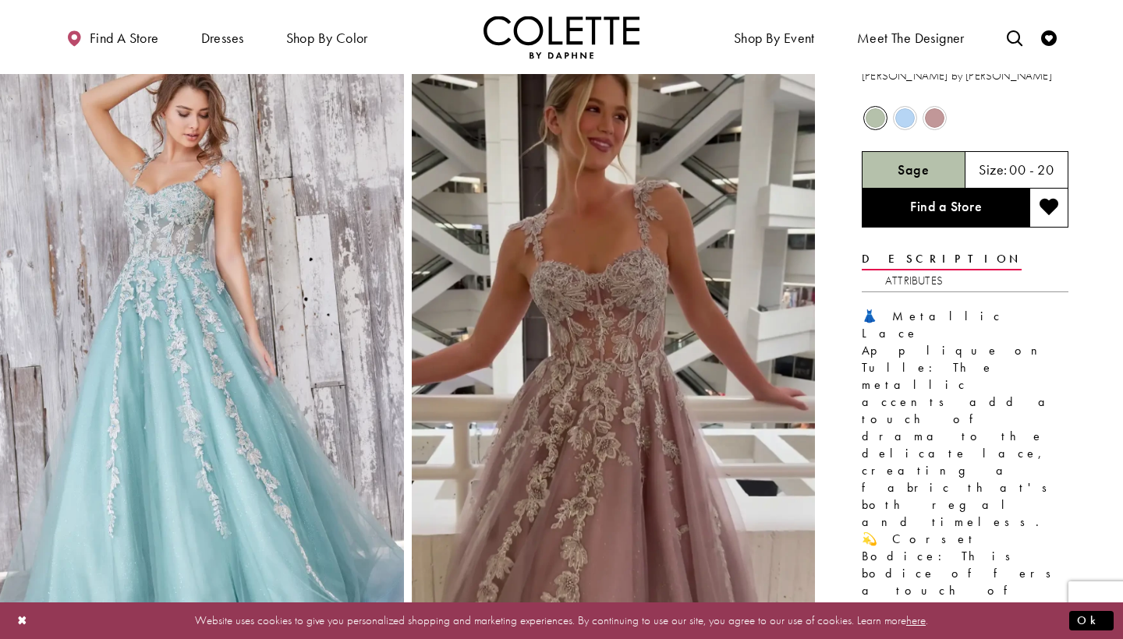
scroll to position [45, 0]
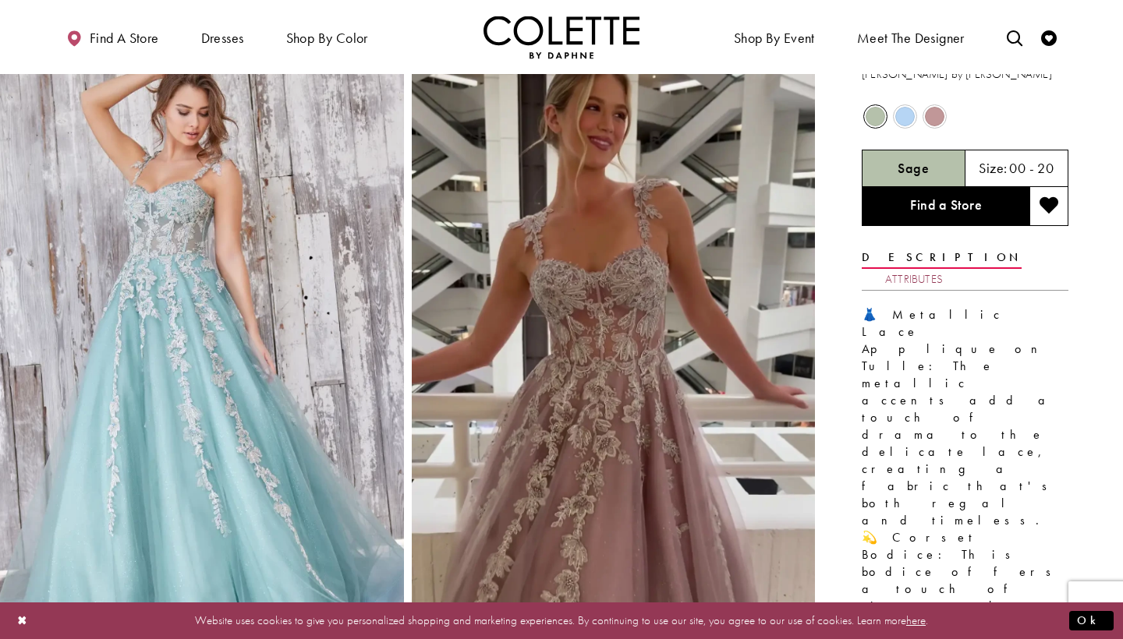
click at [943, 268] on link "Attributes" at bounding box center [914, 279] width 58 height 23
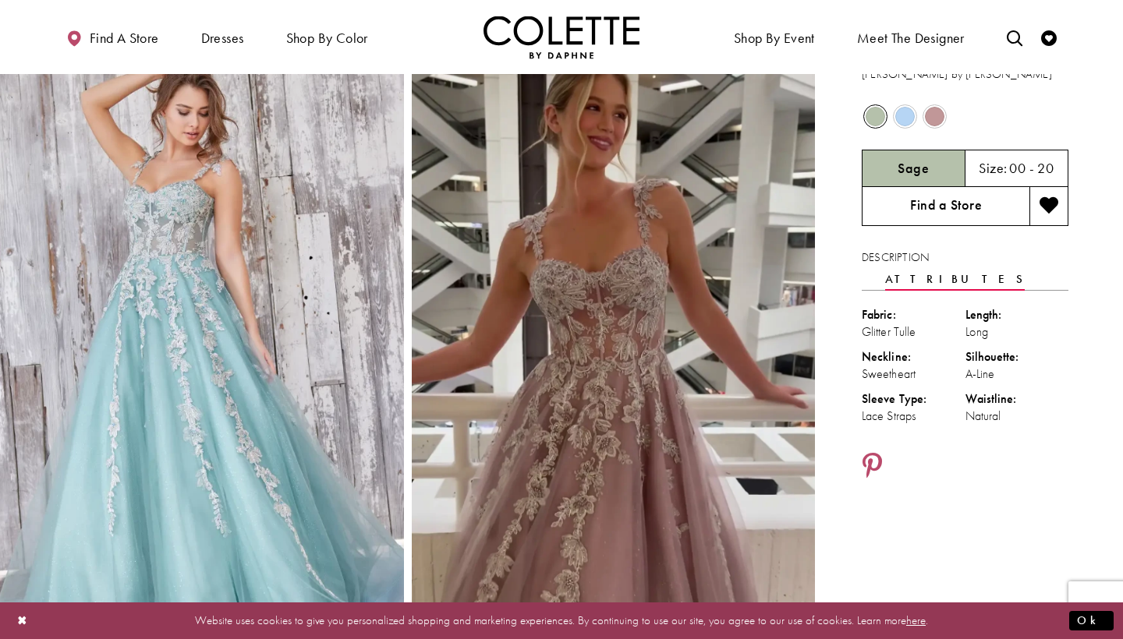
click at [979, 207] on link "Find a Store" at bounding box center [946, 206] width 168 height 39
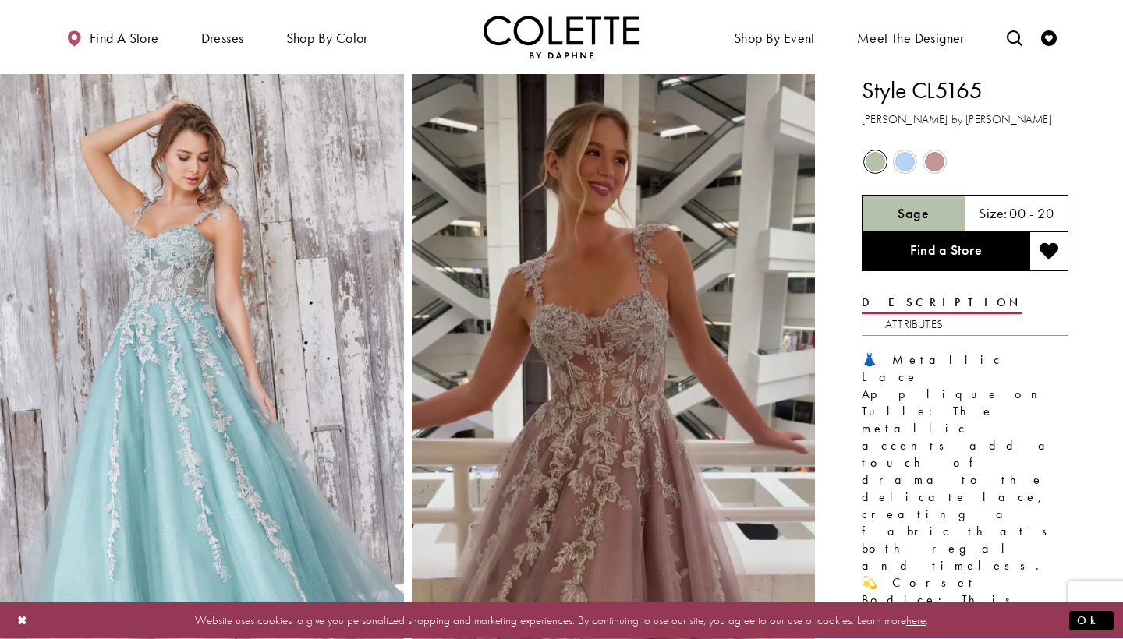
drag, startPoint x: 995, startPoint y: 96, endPoint x: 813, endPoint y: 93, distance: 181.7
copy div "Style CL5165"
drag, startPoint x: 996, startPoint y: 89, endPoint x: 860, endPoint y: 89, distance: 135.7
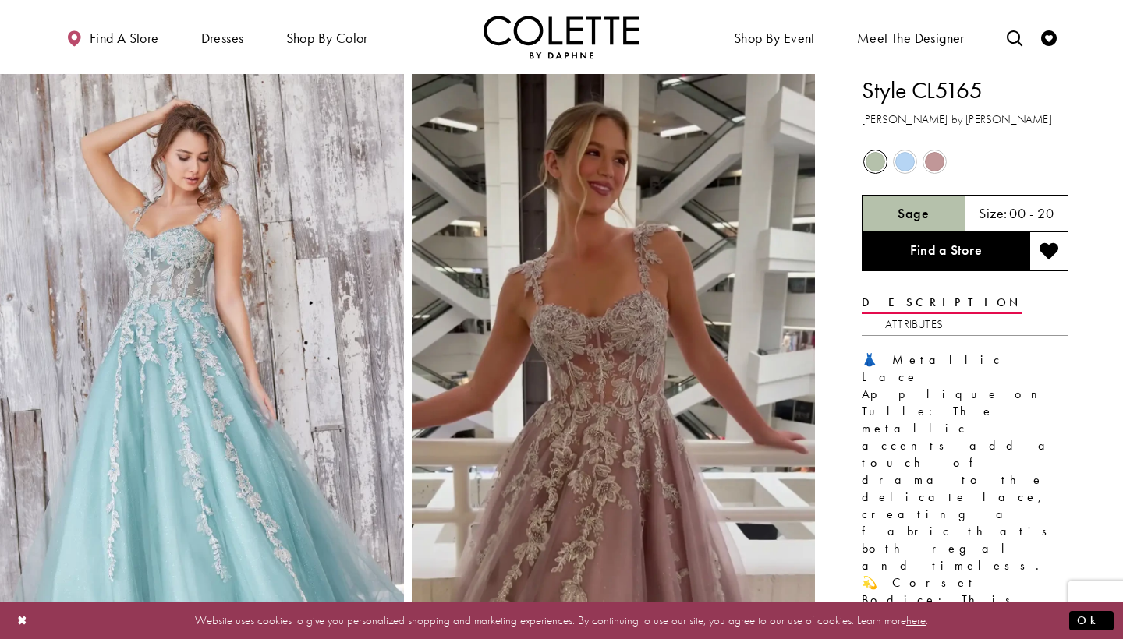
drag, startPoint x: 977, startPoint y: 107, endPoint x: 806, endPoint y: 94, distance: 171.3
